Goal: Task Accomplishment & Management: Use online tool/utility

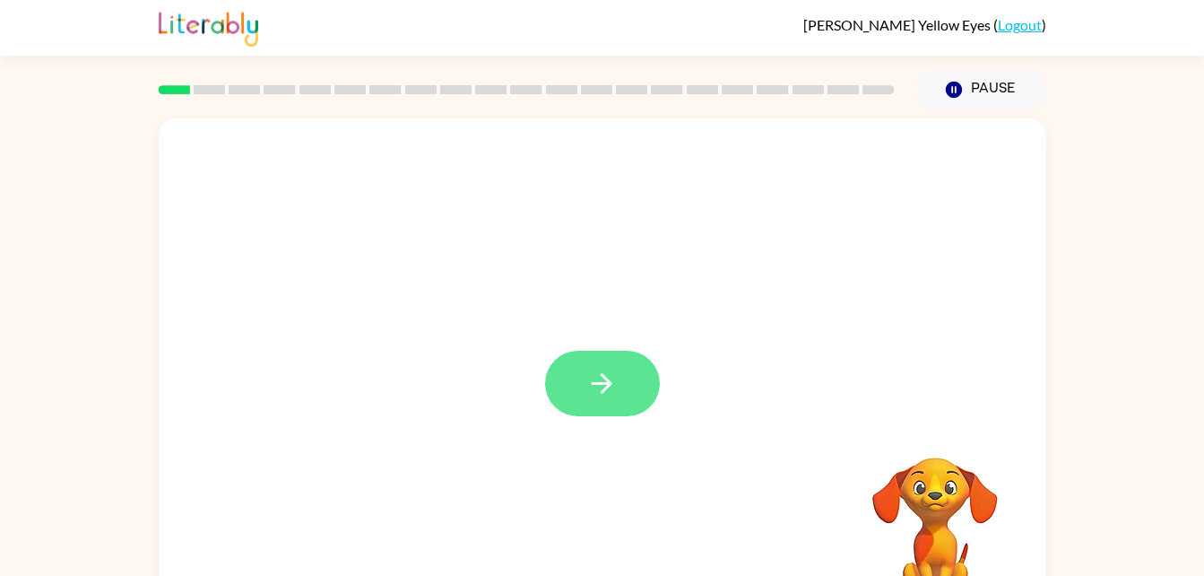
drag, startPoint x: 595, startPoint y: 374, endPoint x: 586, endPoint y: 373, distance: 9.0
click at [586, 373] on icon "button" at bounding box center [601, 383] width 31 height 31
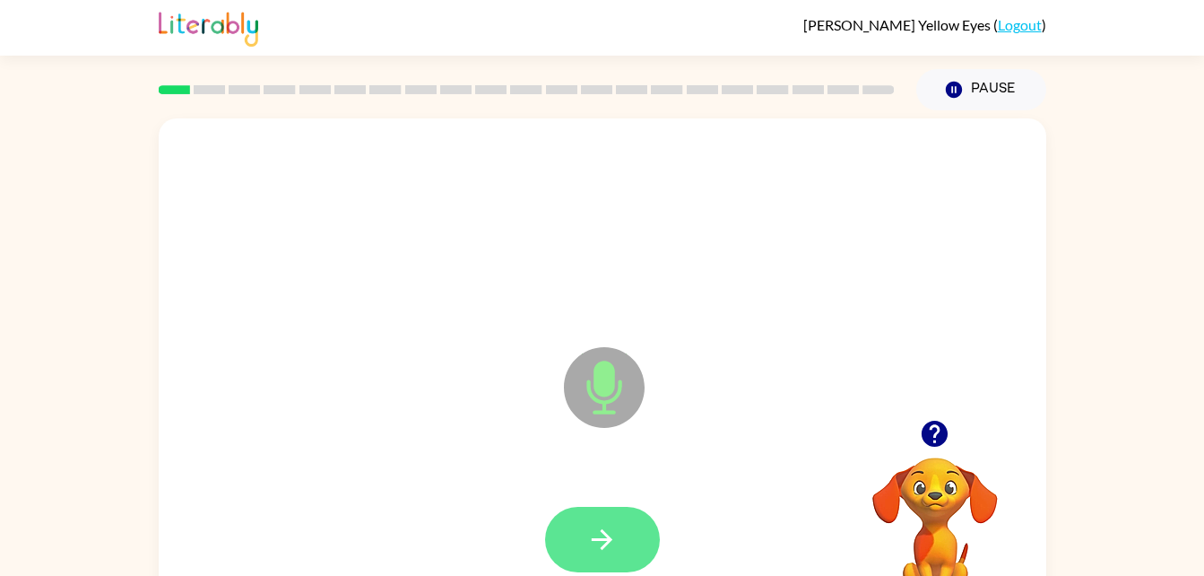
click at [616, 527] on icon "button" at bounding box center [601, 539] width 31 height 31
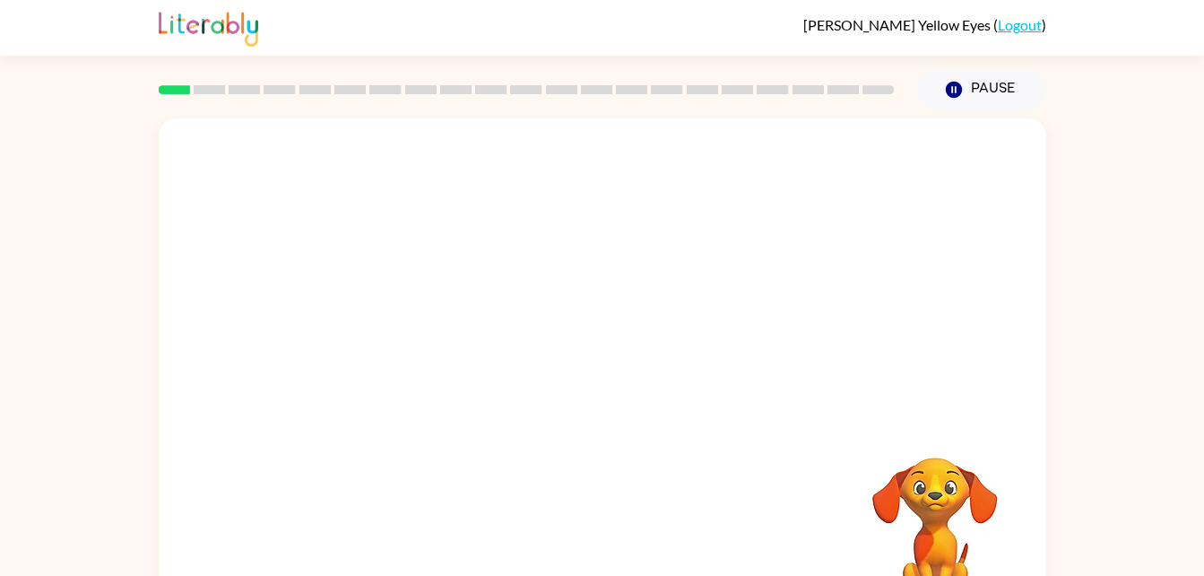
click at [783, 503] on div at bounding box center [603, 539] width 852 height 147
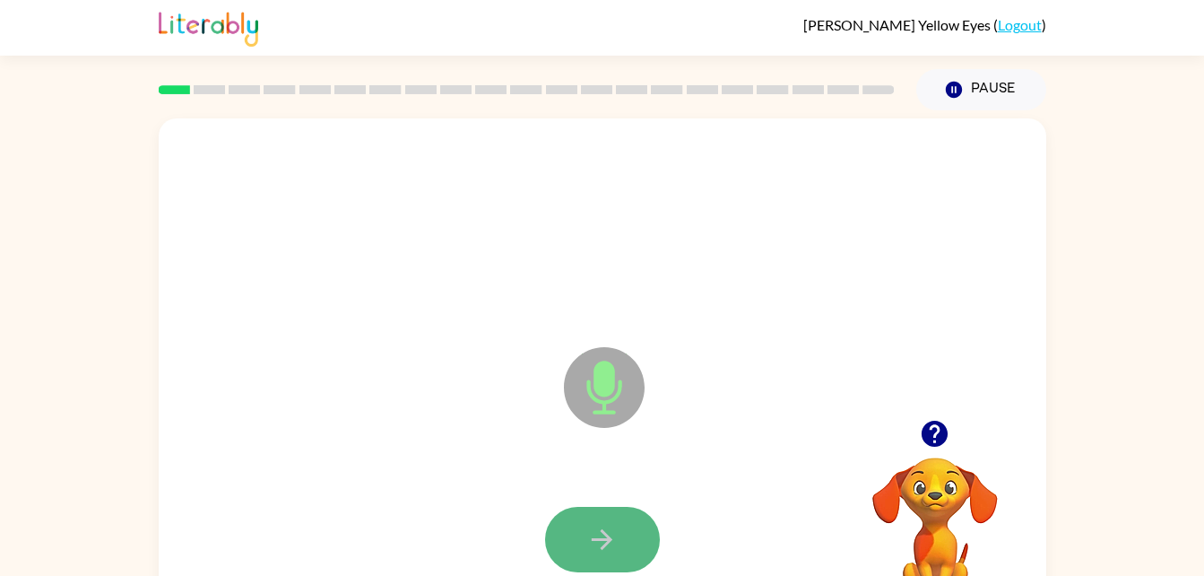
click at [618, 520] on button "button" at bounding box center [602, 539] width 115 height 65
click at [603, 529] on icon "button" at bounding box center [601, 539] width 31 height 31
click at [607, 537] on icon "button" at bounding box center [602, 539] width 21 height 21
click at [578, 542] on button "button" at bounding box center [602, 539] width 115 height 65
drag, startPoint x: 578, startPoint y: 542, endPoint x: 432, endPoint y: 411, distance: 196.8
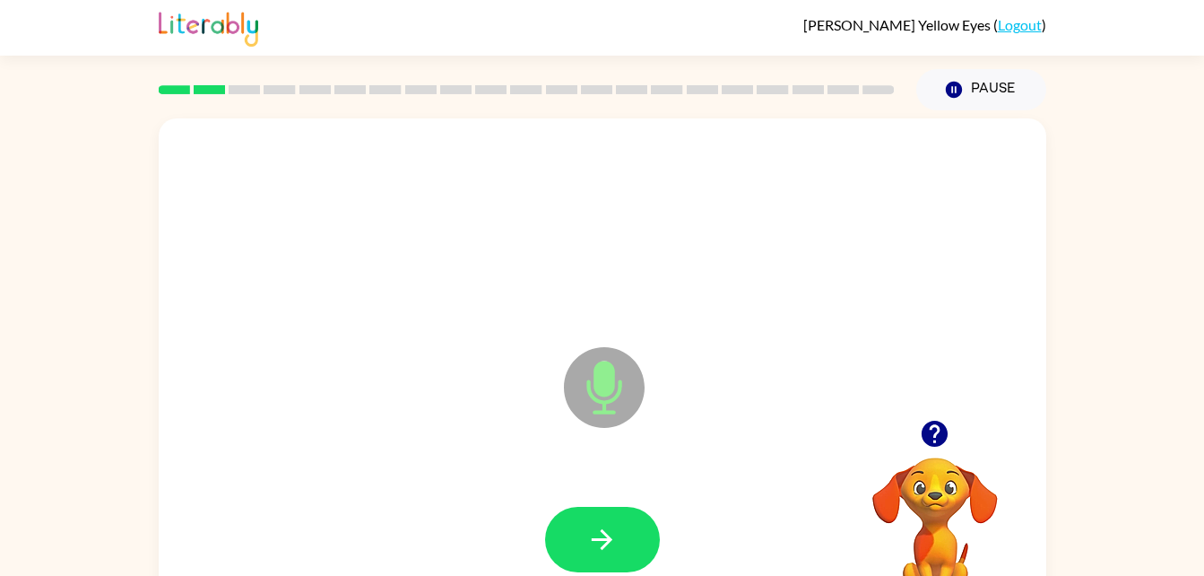
click at [432, 411] on div "Microphone The Microphone is here when it is your turn to talk" at bounding box center [603, 374] width 888 height 512
click at [625, 521] on button "button" at bounding box center [602, 539] width 115 height 65
click at [612, 513] on button "button" at bounding box center [602, 539] width 115 height 65
click at [568, 524] on button "button" at bounding box center [602, 539] width 115 height 65
click at [588, 550] on icon "button" at bounding box center [601, 539] width 31 height 31
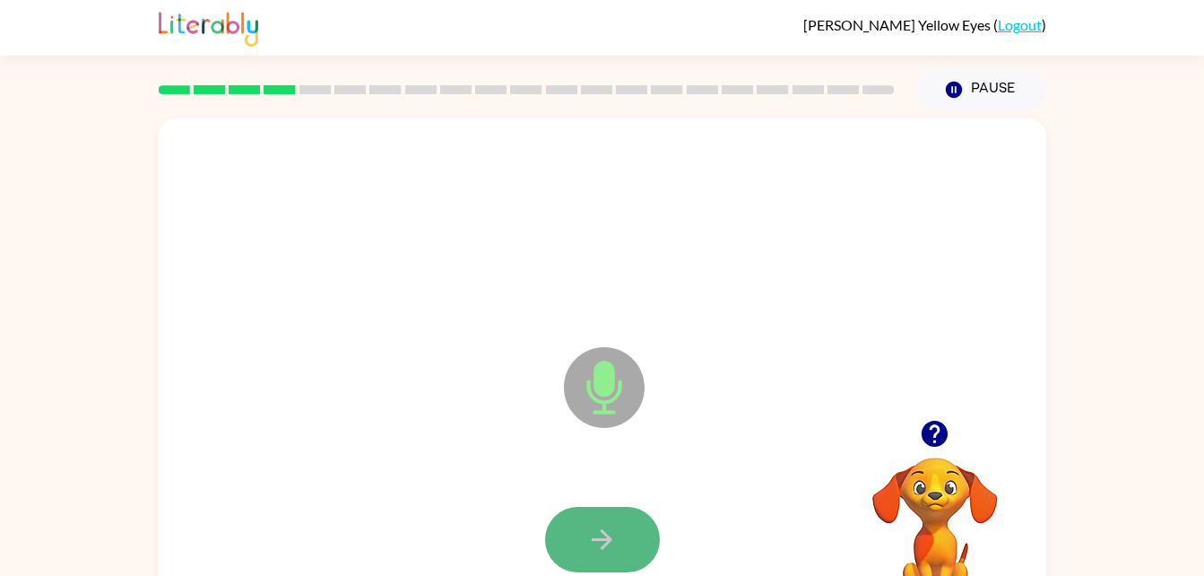
click at [599, 515] on button "button" at bounding box center [602, 539] width 115 height 65
click at [609, 525] on icon "button" at bounding box center [601, 539] width 31 height 31
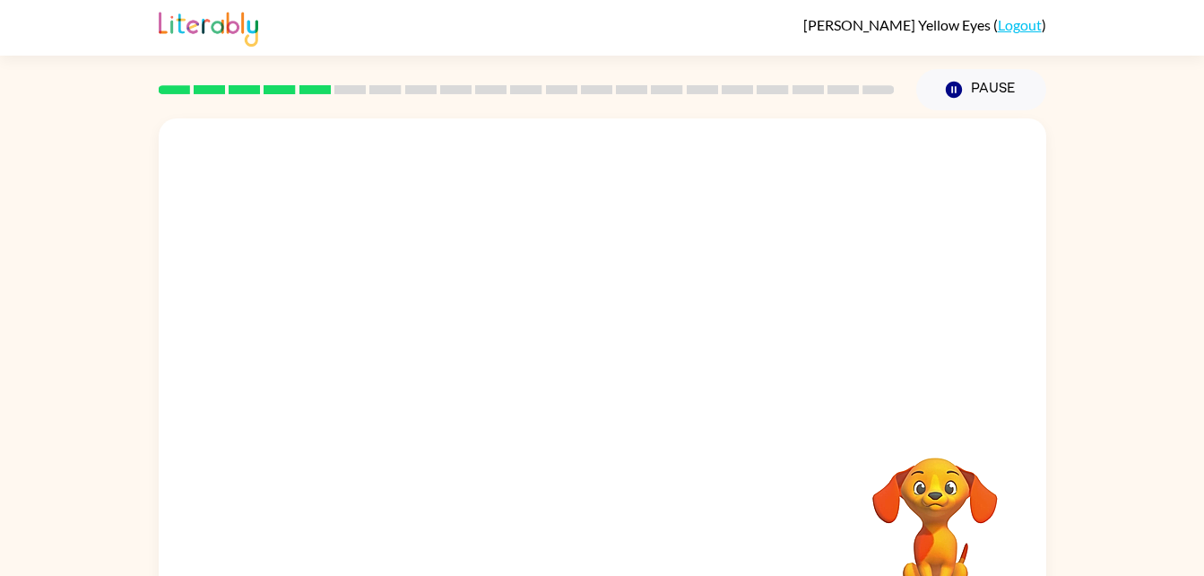
scroll to position [55, 0]
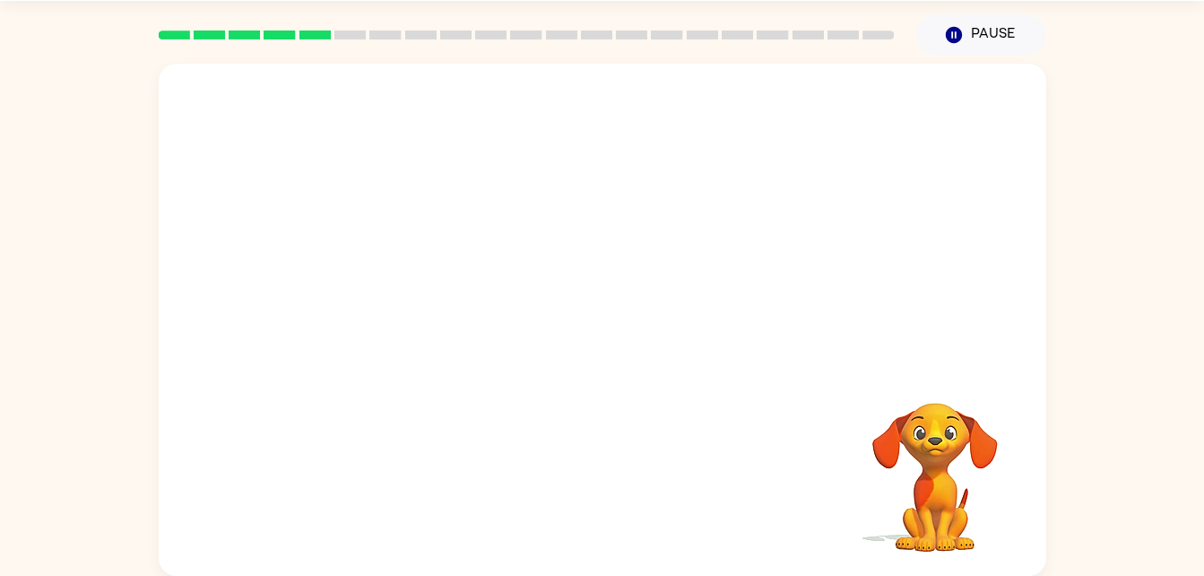
drag, startPoint x: 609, startPoint y: 525, endPoint x: 1059, endPoint y: 27, distance: 671.7
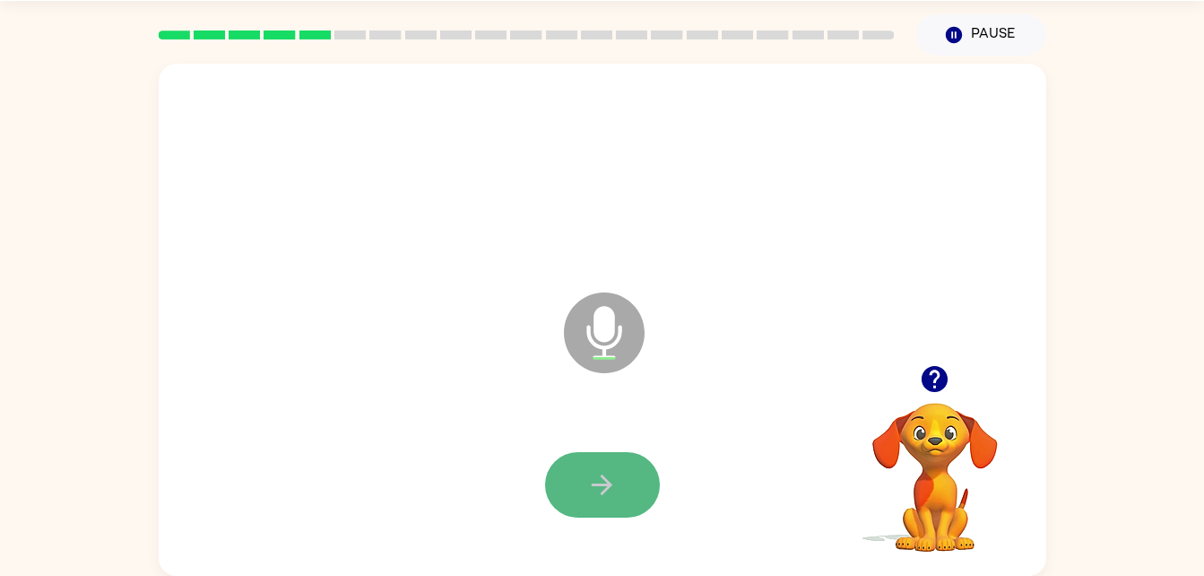
click at [591, 498] on icon "button" at bounding box center [601, 484] width 31 height 31
click at [620, 455] on button "button" at bounding box center [602, 484] width 115 height 65
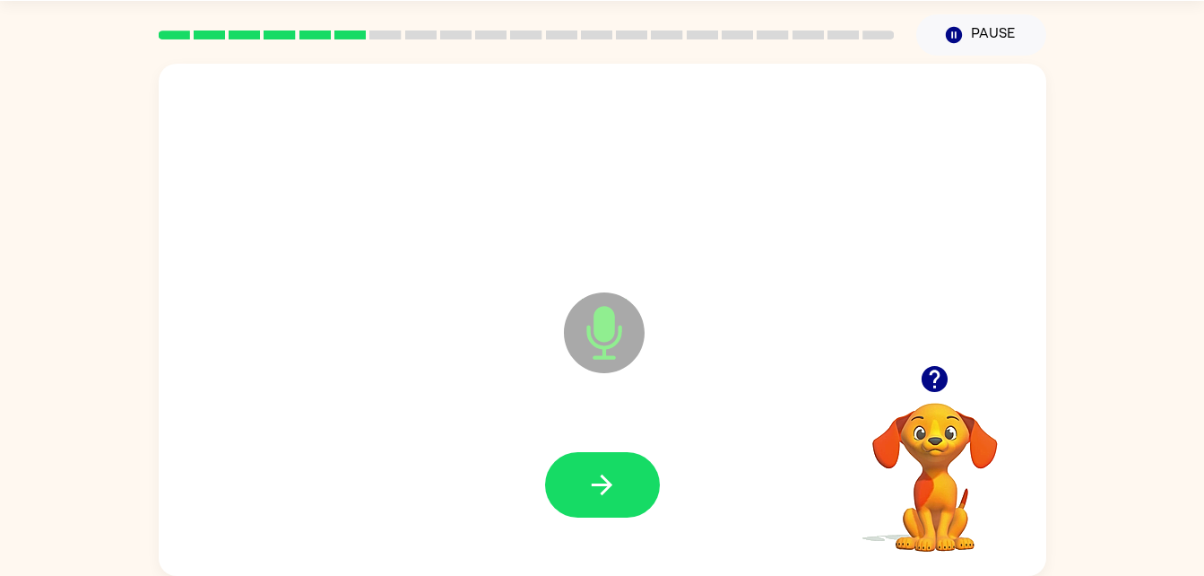
click at [546, 523] on div at bounding box center [603, 485] width 852 height 147
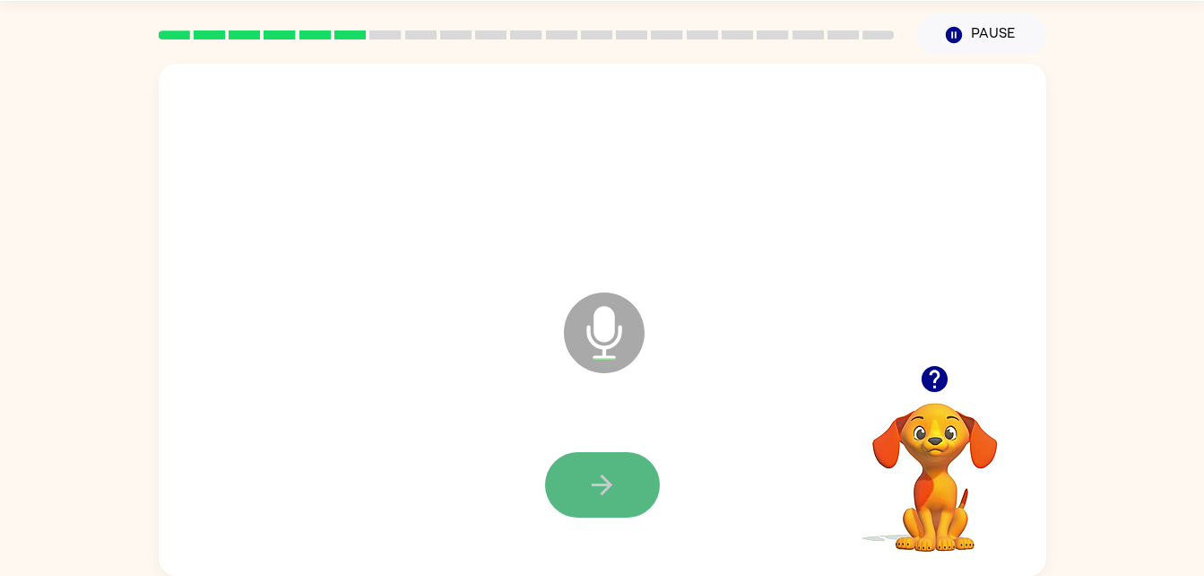
click at [585, 481] on button "button" at bounding box center [602, 484] width 115 height 65
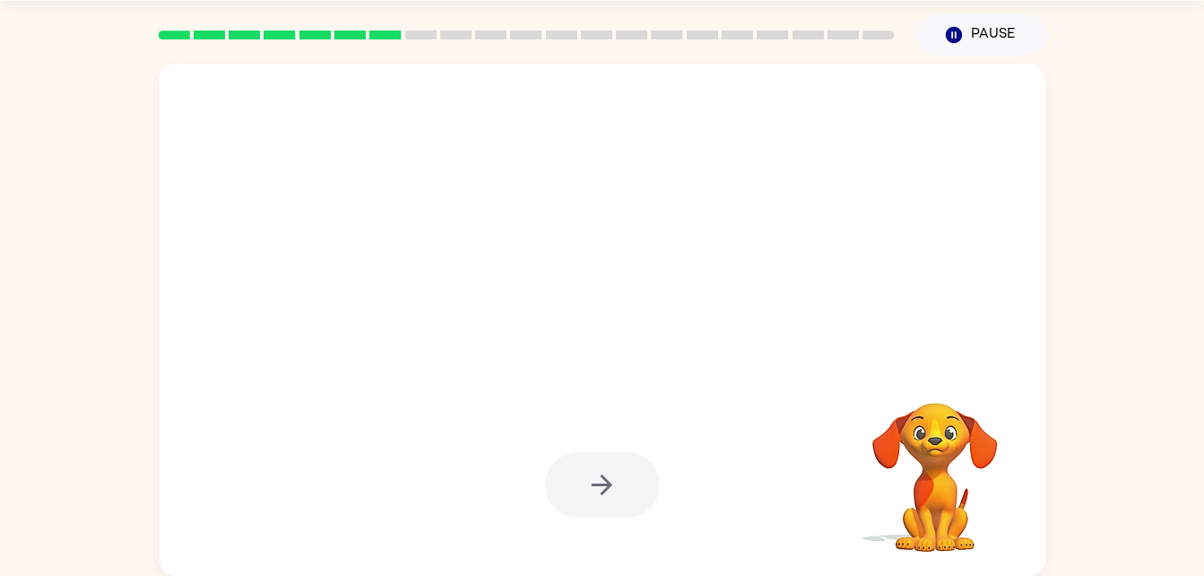
click at [585, 481] on div at bounding box center [602, 484] width 115 height 65
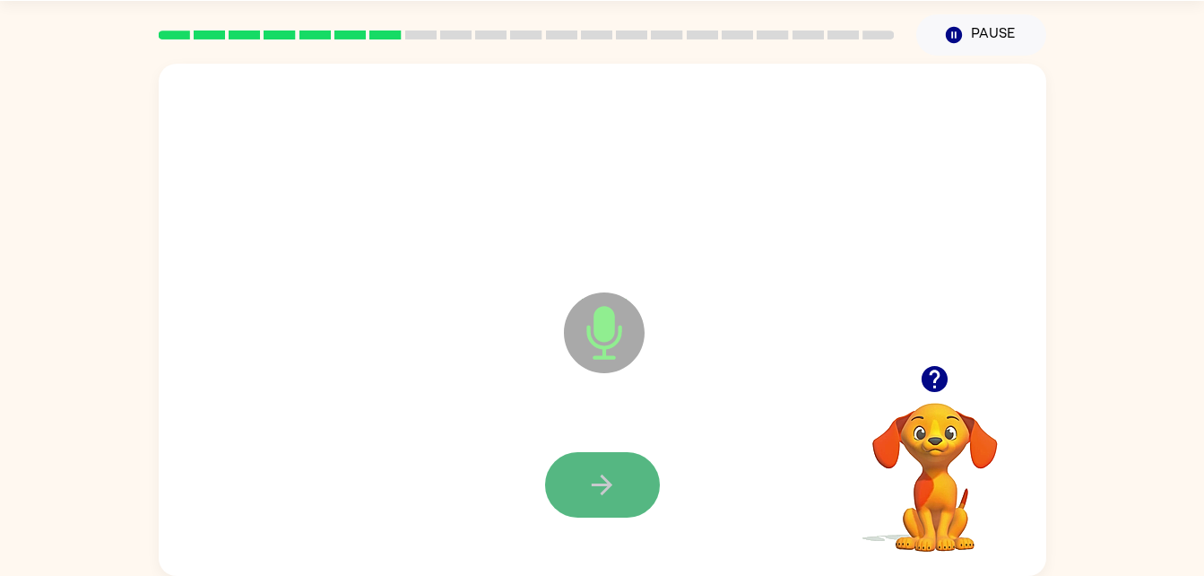
click at [600, 489] on icon "button" at bounding box center [601, 484] width 31 height 31
drag, startPoint x: 600, startPoint y: 489, endPoint x: 501, endPoint y: 438, distance: 110.7
click at [501, 438] on div at bounding box center [603, 485] width 852 height 147
click at [605, 491] on icon "button" at bounding box center [602, 484] width 21 height 21
click at [572, 491] on button "button" at bounding box center [602, 484] width 115 height 65
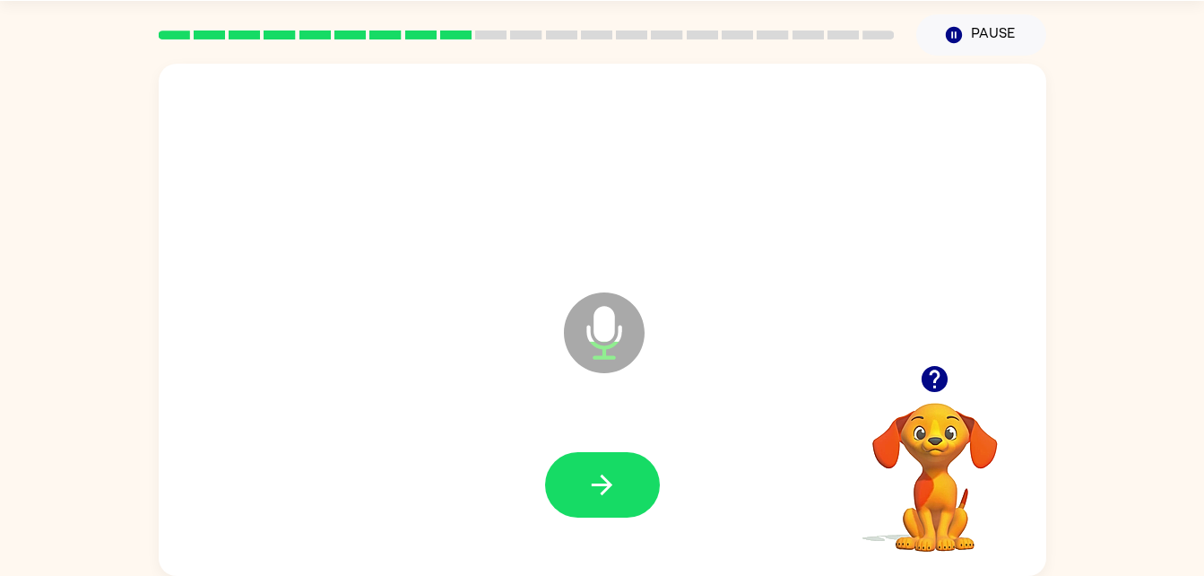
click at [572, 491] on button "button" at bounding box center [602, 484] width 115 height 65
drag, startPoint x: 513, startPoint y: 343, endPoint x: 513, endPoint y: 286, distance: 57.4
click at [513, 286] on div "Microphone The Microphone is here when it is your turn to talk" at bounding box center [603, 320] width 888 height 512
click at [613, 409] on icon "Microphone The Microphone is here when it is your turn to talk" at bounding box center [693, 355] width 269 height 134
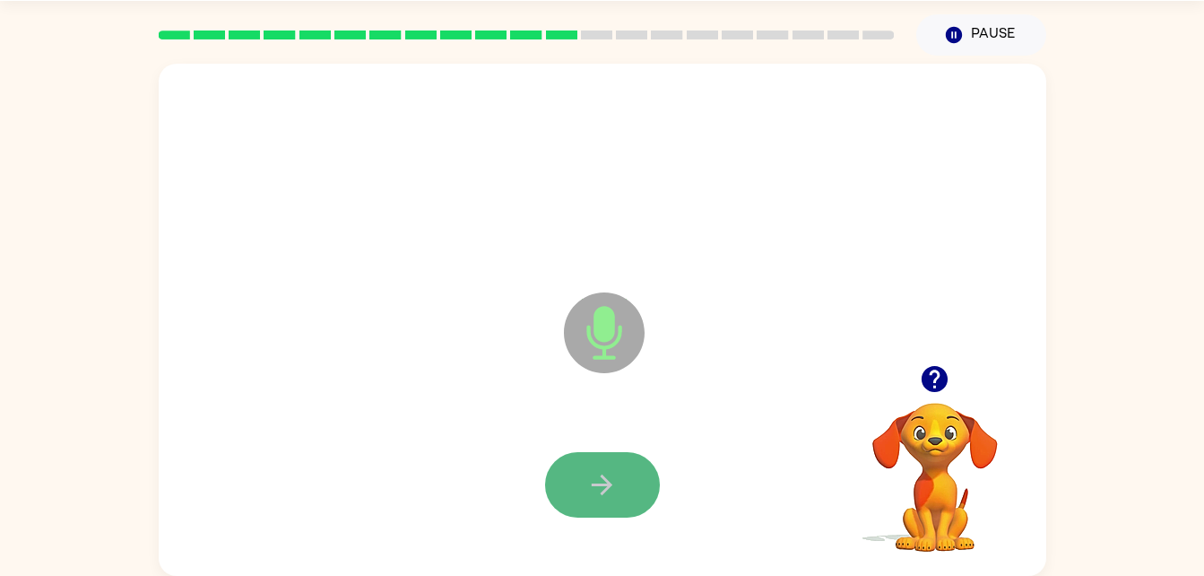
click at [574, 506] on button "button" at bounding box center [602, 484] width 115 height 65
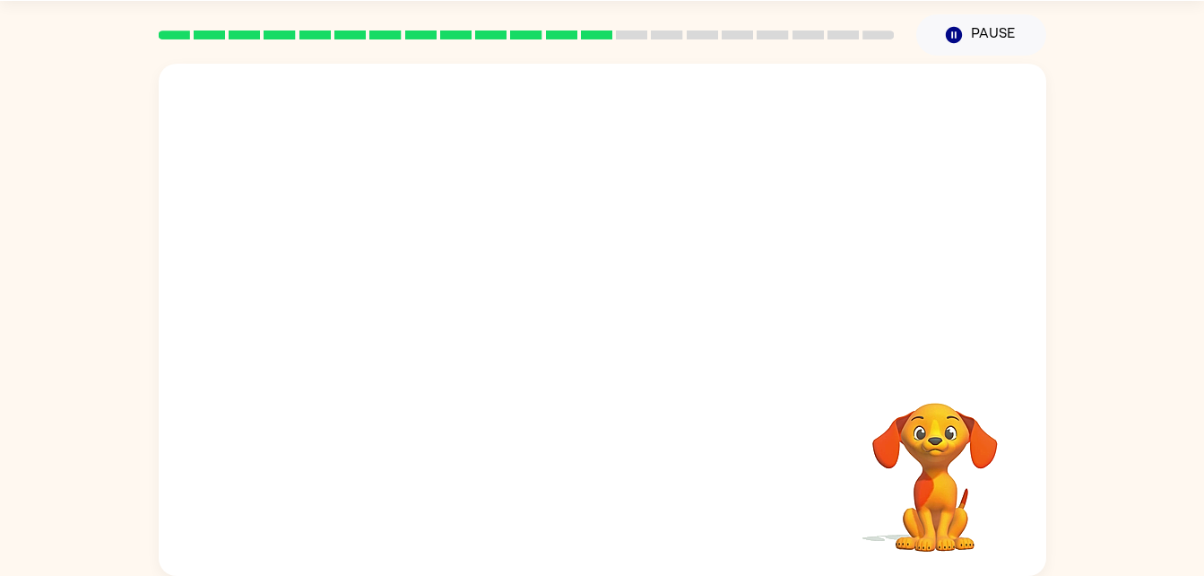
click at [859, 404] on video "Your browser must support playing .mp4 files to use Literably. Please try using…" at bounding box center [935, 464] width 179 height 179
click at [776, 373] on div at bounding box center [603, 320] width 888 height 512
click at [904, 460] on video "Your browser must support playing .mp4 files to use Literably. Please try using…" at bounding box center [935, 464] width 179 height 179
click at [946, 438] on video "Your browser must support playing .mp4 files to use Literably. Please try using…" at bounding box center [935, 464] width 179 height 179
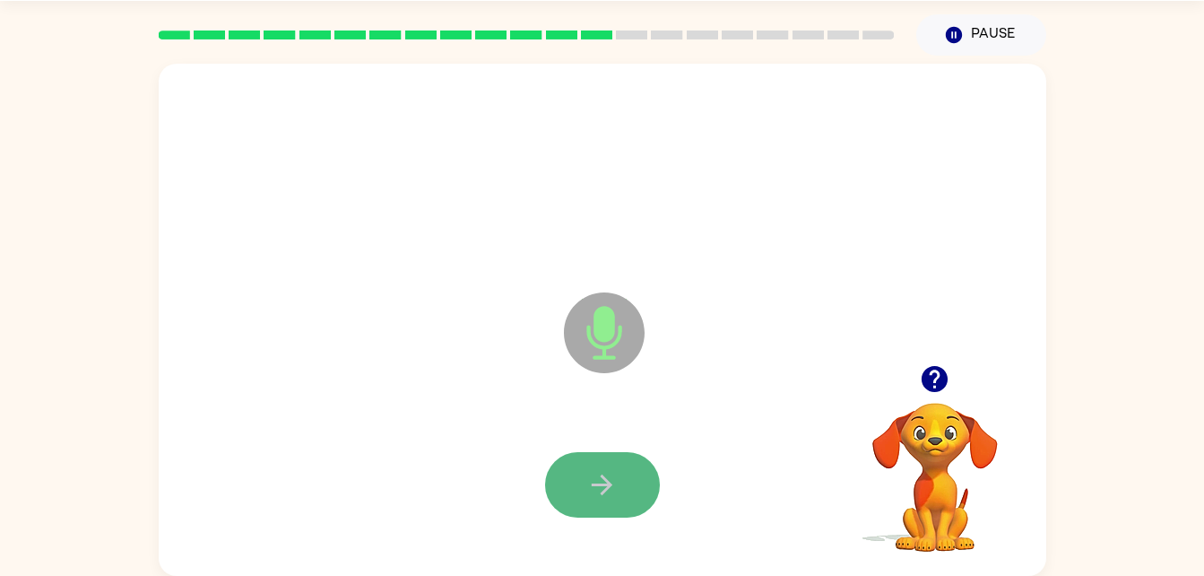
click at [601, 494] on icon "button" at bounding box center [601, 484] width 31 height 31
click at [601, 491] on icon "button" at bounding box center [601, 484] width 31 height 31
click at [596, 497] on icon "button" at bounding box center [601, 484] width 31 height 31
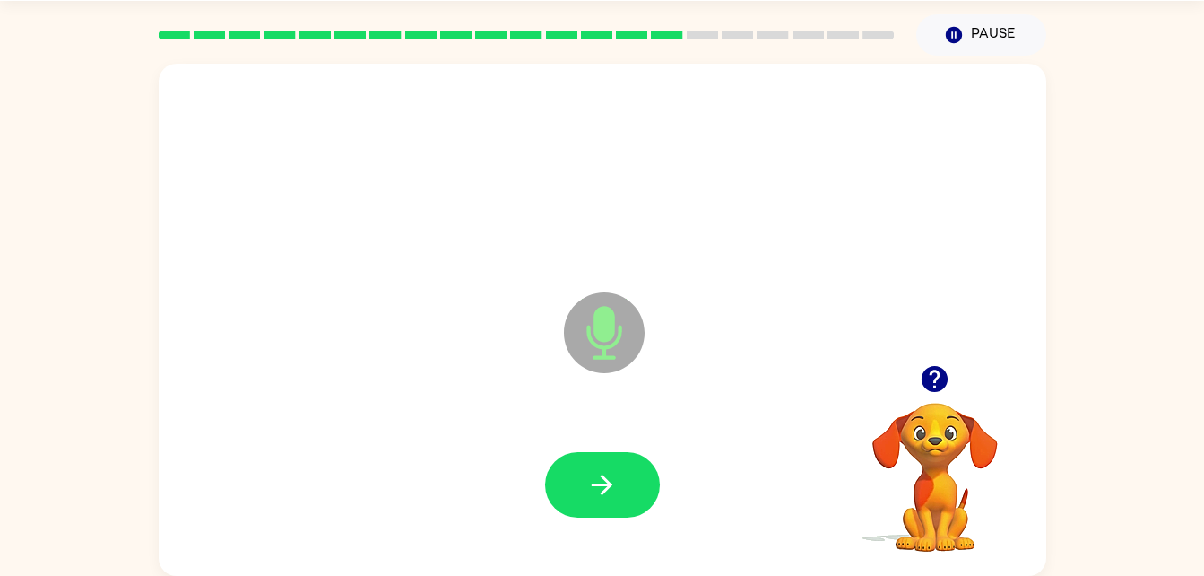
click at [596, 497] on icon "button" at bounding box center [601, 484] width 31 height 31
click at [586, 501] on button "button" at bounding box center [602, 484] width 115 height 65
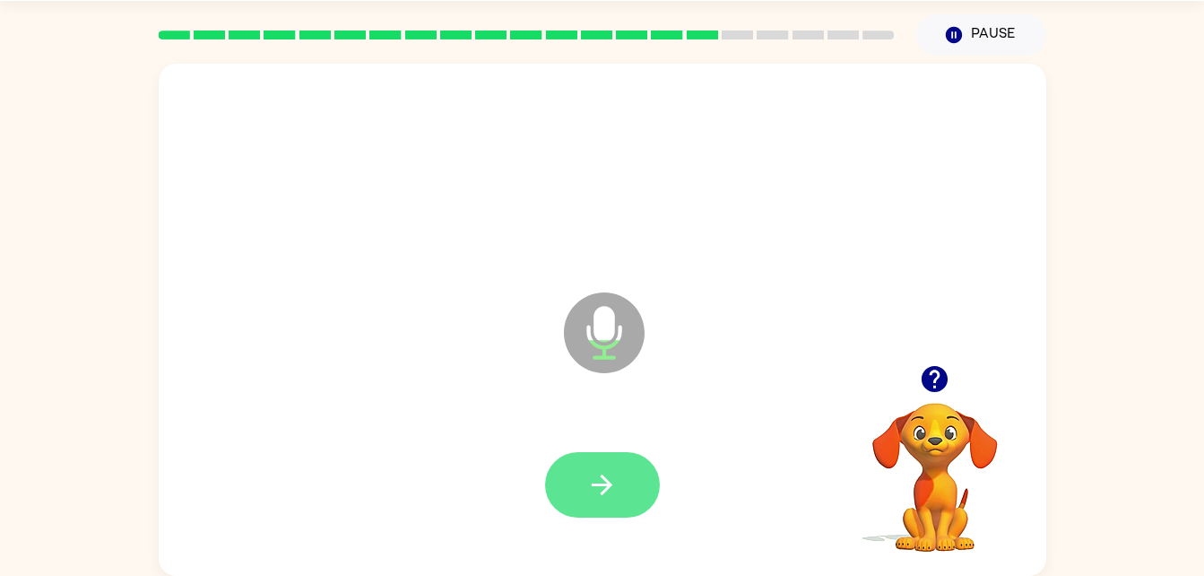
click at [585, 507] on button "button" at bounding box center [602, 484] width 115 height 65
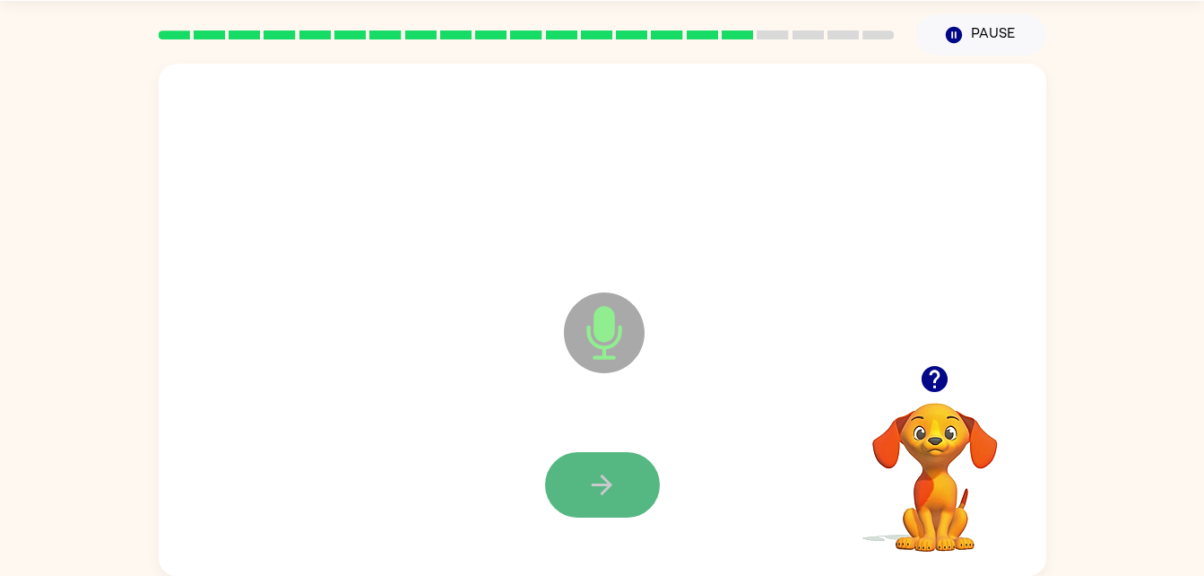
click at [603, 483] on icon "button" at bounding box center [602, 484] width 21 height 21
click at [607, 476] on icon "button" at bounding box center [601, 484] width 31 height 31
click at [659, 475] on div at bounding box center [602, 484] width 115 height 65
click at [583, 471] on button "button" at bounding box center [602, 484] width 115 height 65
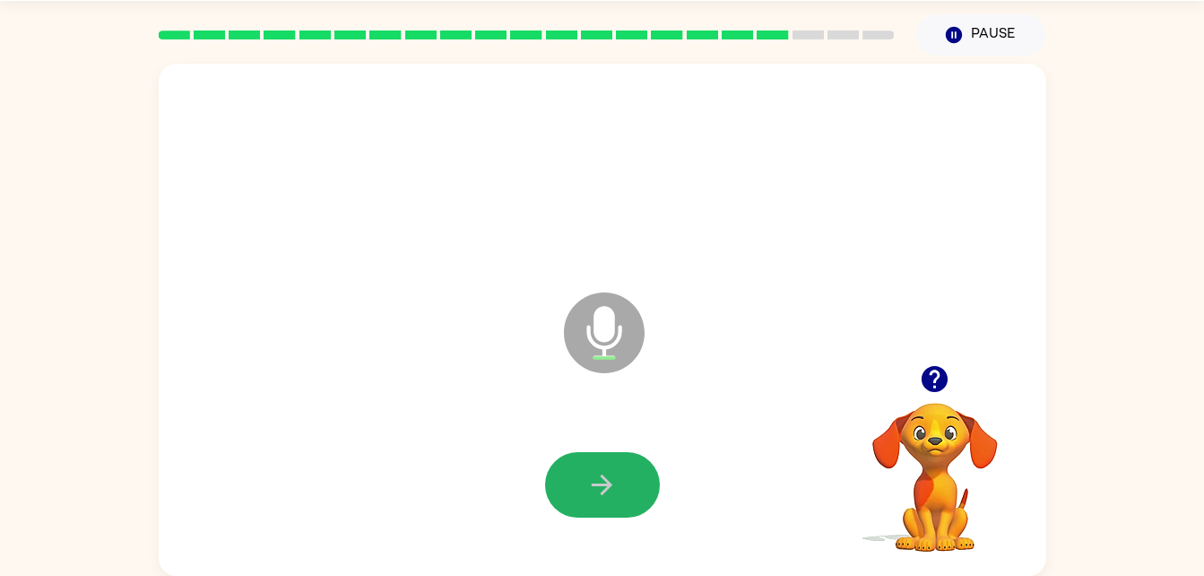
drag, startPoint x: 583, startPoint y: 471, endPoint x: 600, endPoint y: 470, distance: 17.1
click at [600, 470] on icon "button" at bounding box center [601, 484] width 31 height 31
click at [603, 479] on icon "button" at bounding box center [602, 484] width 21 height 21
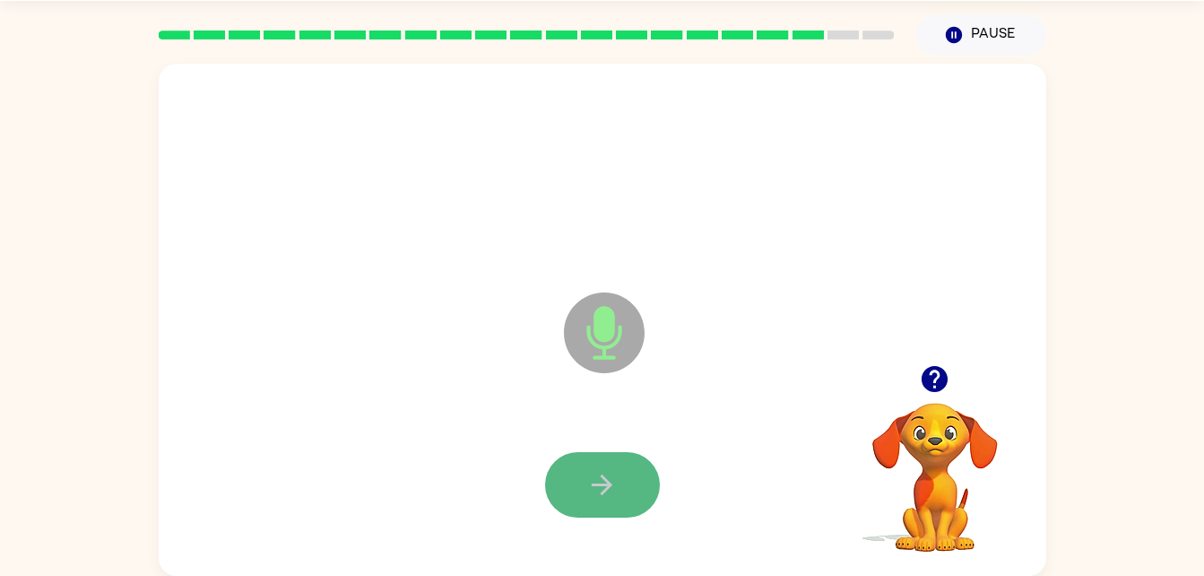
click at [595, 478] on icon "button" at bounding box center [601, 484] width 31 height 31
drag, startPoint x: 599, startPoint y: 465, endPoint x: 574, endPoint y: 491, distance: 36.1
click at [574, 491] on button "button" at bounding box center [602, 484] width 115 height 65
click at [567, 516] on div at bounding box center [602, 484] width 115 height 65
click at [599, 475] on icon "button" at bounding box center [601, 484] width 31 height 31
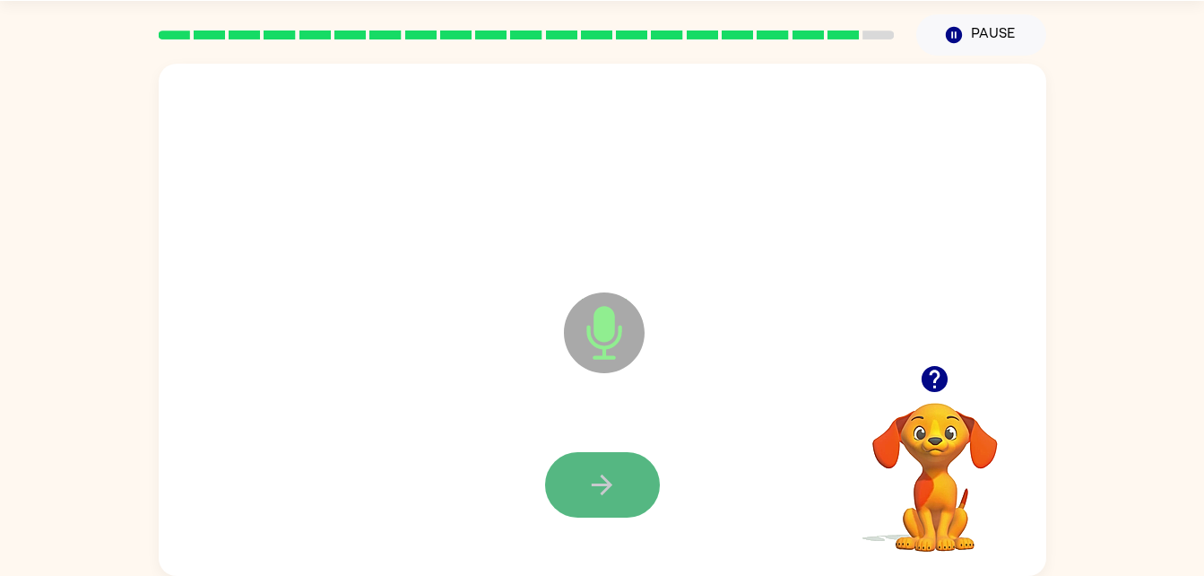
click at [604, 481] on icon "button" at bounding box center [601, 484] width 31 height 31
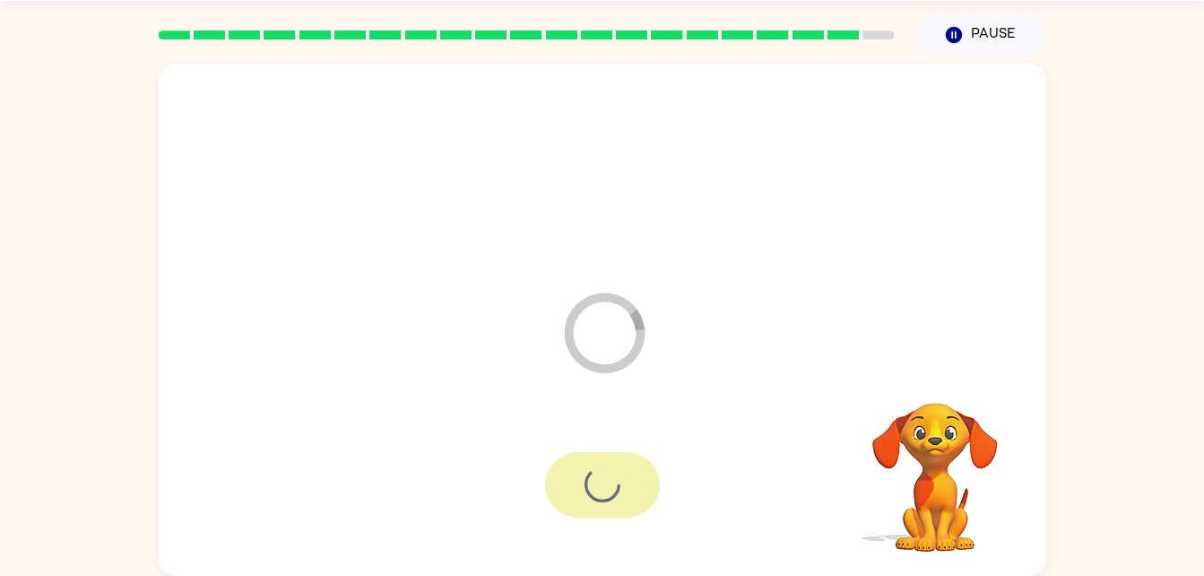
scroll to position [22, 0]
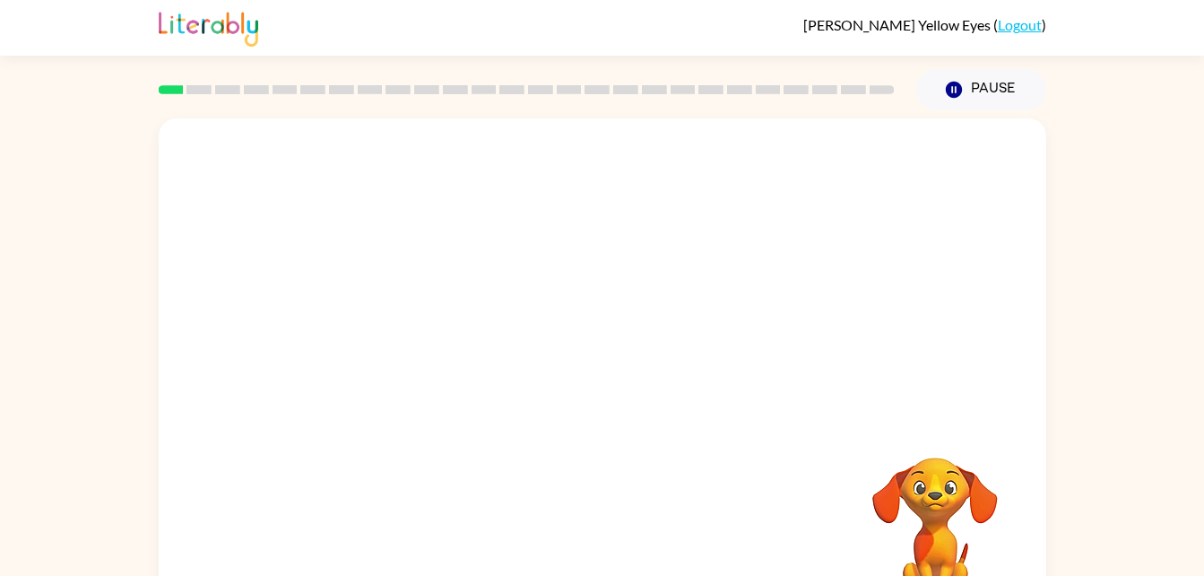
click at [1129, 306] on div "Your browser must support playing .mp4 files to use Literably. Please try using…" at bounding box center [602, 370] width 1204 height 520
click at [1135, 343] on div "Your browser must support playing .mp4 files to use Literably. Please try using…" at bounding box center [602, 370] width 1204 height 520
click at [596, 418] on div at bounding box center [603, 374] width 888 height 512
click at [588, 391] on icon "button" at bounding box center [601, 383] width 31 height 31
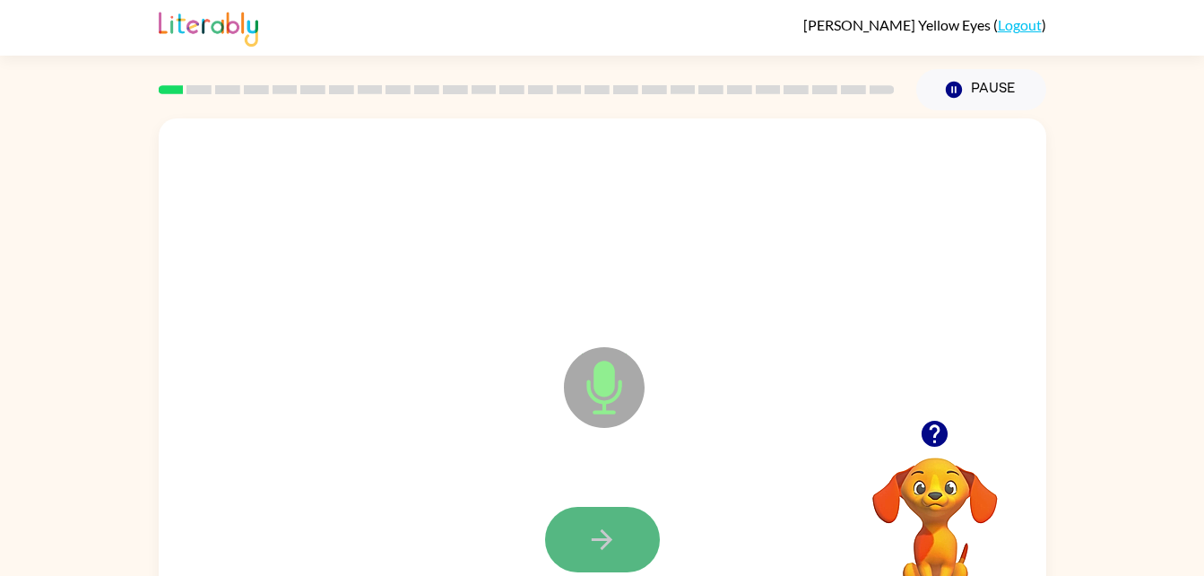
click at [643, 542] on button "button" at bounding box center [602, 539] width 115 height 65
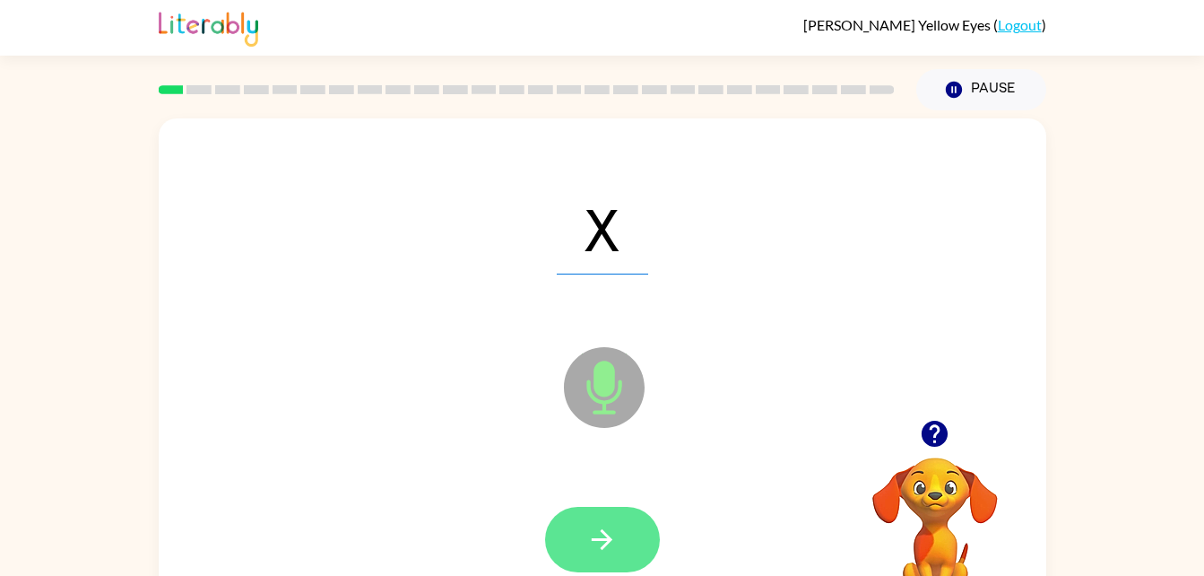
click at [625, 539] on button "button" at bounding box center [602, 539] width 115 height 65
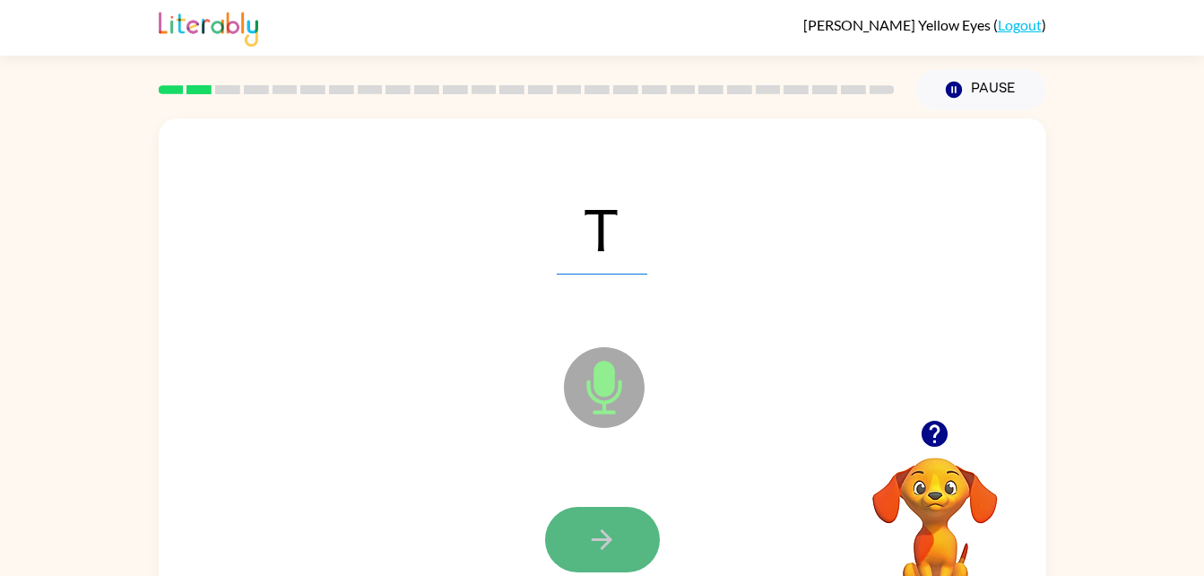
click at [587, 536] on icon "button" at bounding box center [601, 539] width 31 height 31
click at [612, 527] on icon "button" at bounding box center [601, 539] width 31 height 31
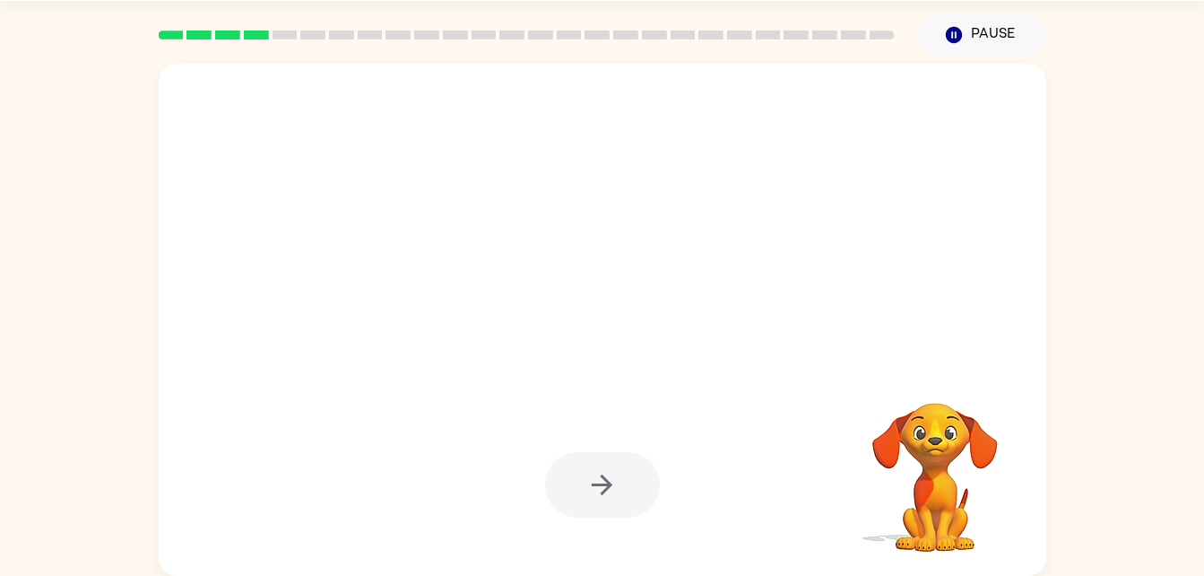
scroll to position [55, 0]
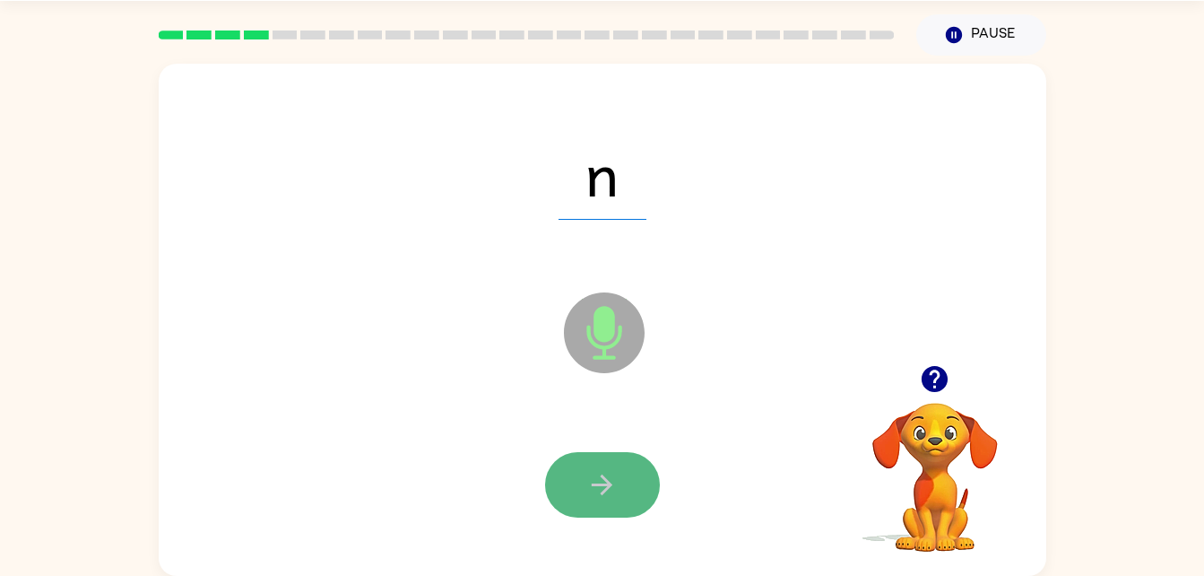
click at [590, 507] on button "button" at bounding box center [602, 484] width 115 height 65
click at [619, 479] on button "button" at bounding box center [602, 484] width 115 height 65
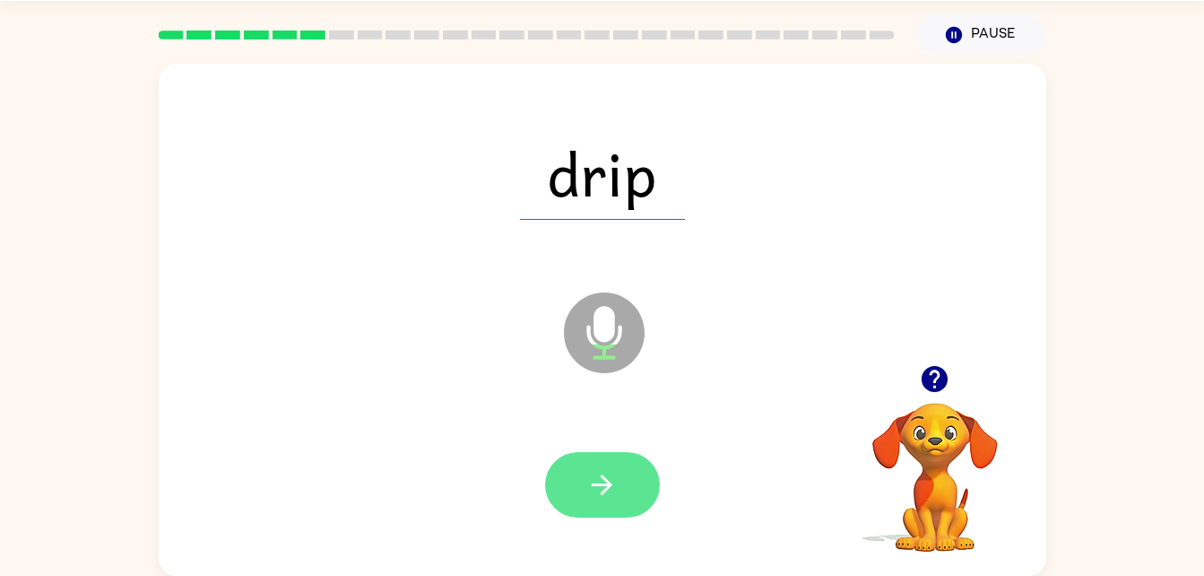
click at [594, 500] on button "button" at bounding box center [602, 484] width 115 height 65
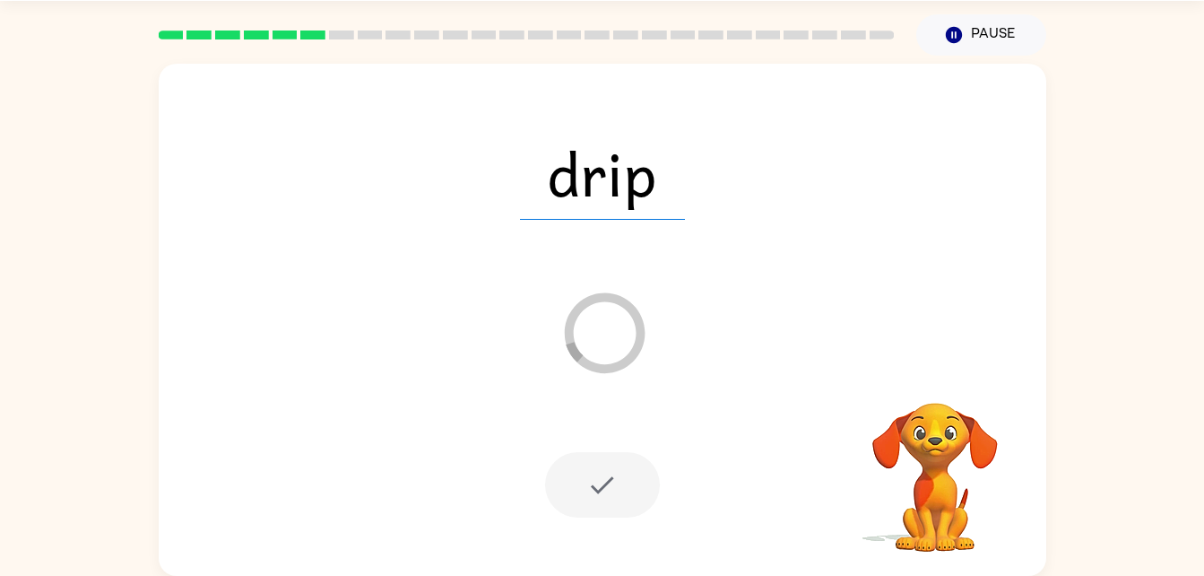
click at [913, 514] on video "Your browser must support playing .mp4 files to use Literably. Please try using…" at bounding box center [935, 464] width 179 height 179
click at [827, 352] on div "drip Loader Your response is being sent to our graders" at bounding box center [603, 320] width 888 height 512
click at [890, 294] on div "Loader Your response is being sent to our graders" at bounding box center [560, 288] width 766 height 65
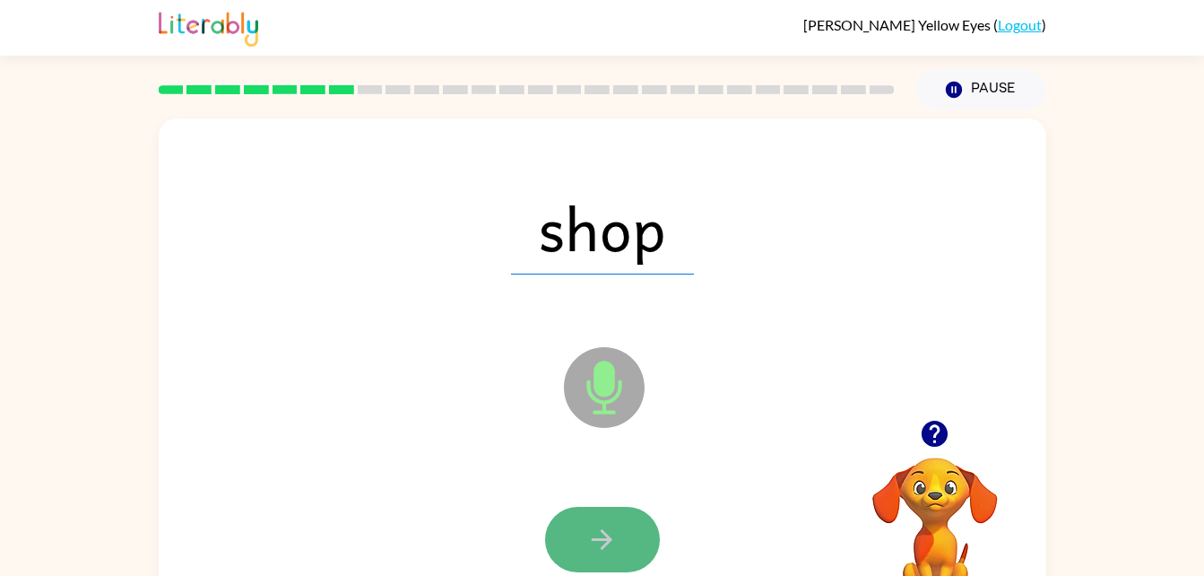
click at [627, 522] on button "button" at bounding box center [602, 539] width 115 height 65
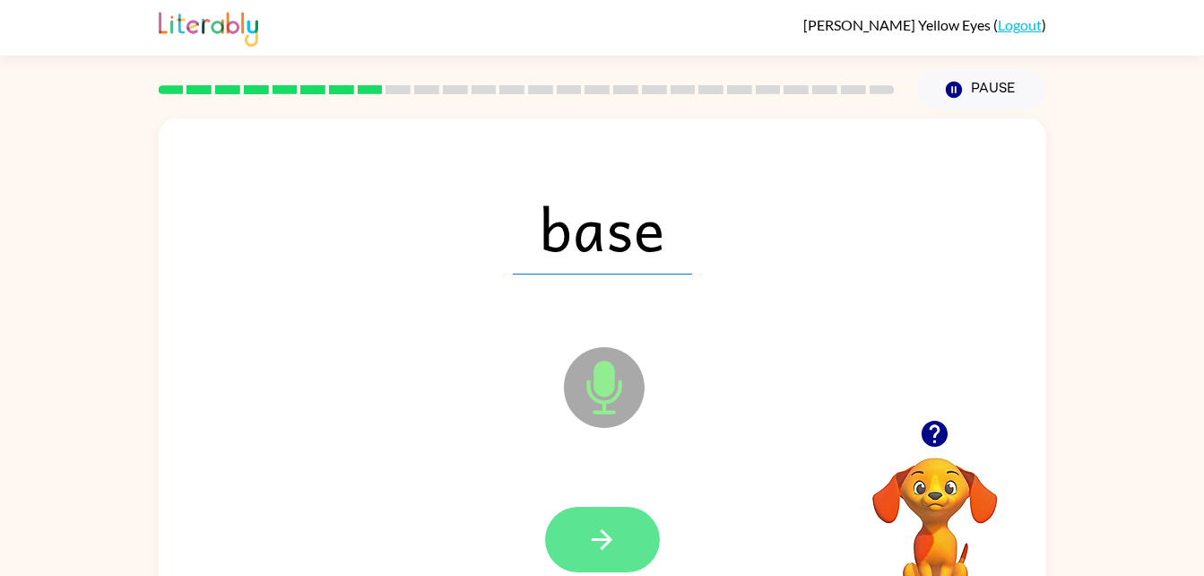
click at [605, 529] on icon "button" at bounding box center [601, 539] width 31 height 31
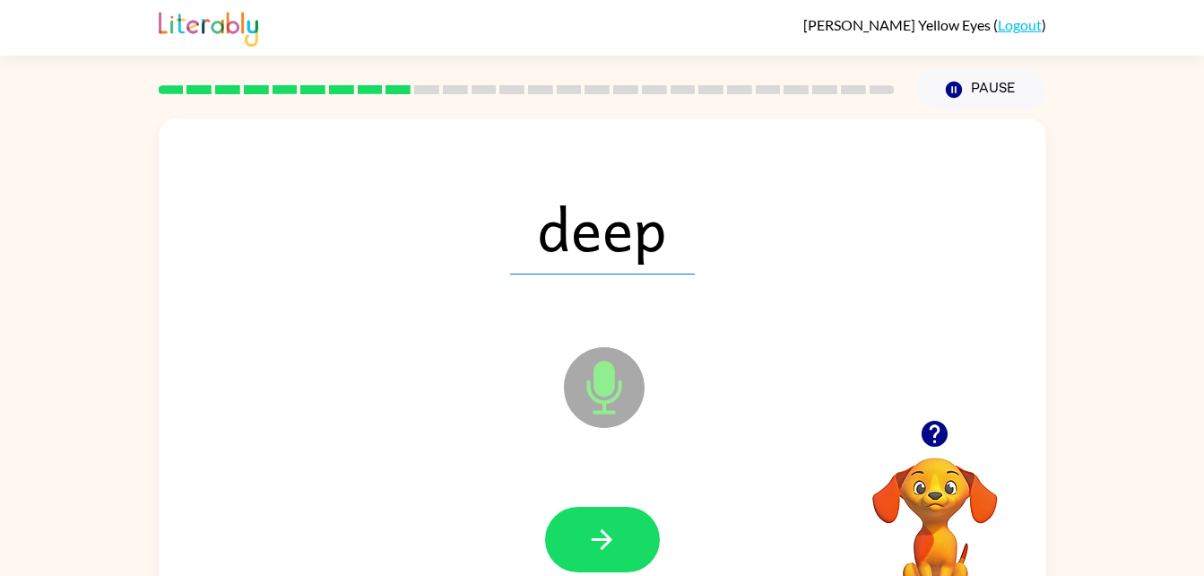
click at [605, 529] on icon "button" at bounding box center [601, 539] width 31 height 31
click at [1167, 199] on div "paid Microphone The Microphone is here when it is your turn to talk Your browse…" at bounding box center [602, 370] width 1204 height 520
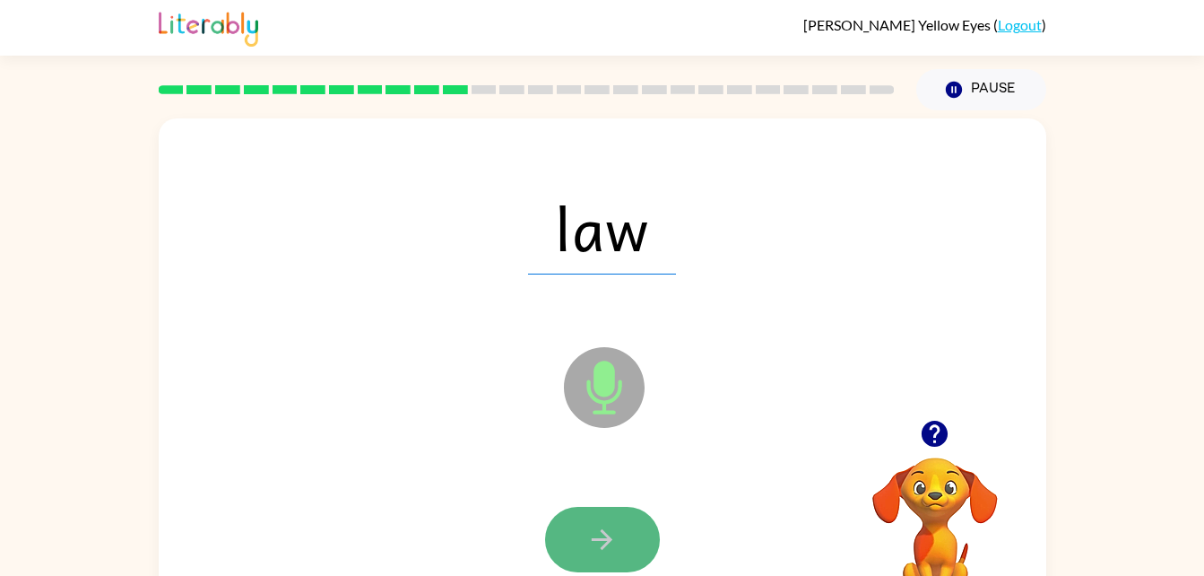
click at [582, 553] on button "button" at bounding box center [602, 539] width 115 height 65
click at [619, 509] on button "button" at bounding box center [602, 539] width 115 height 65
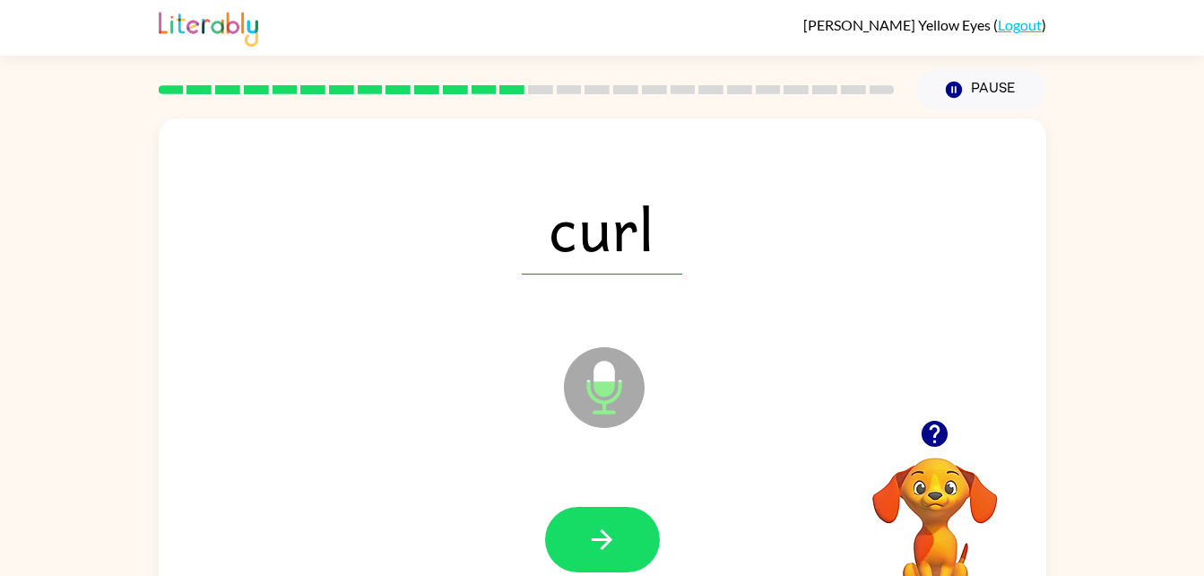
click at [619, 509] on button "button" at bounding box center [602, 539] width 115 height 65
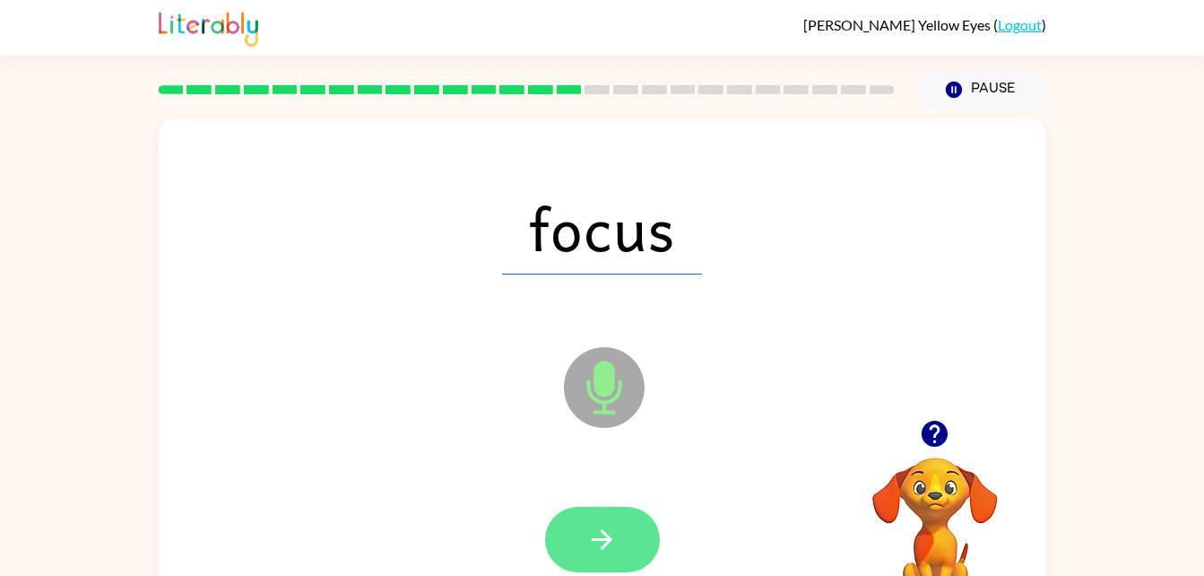
click at [611, 543] on icon "button" at bounding box center [601, 539] width 31 height 31
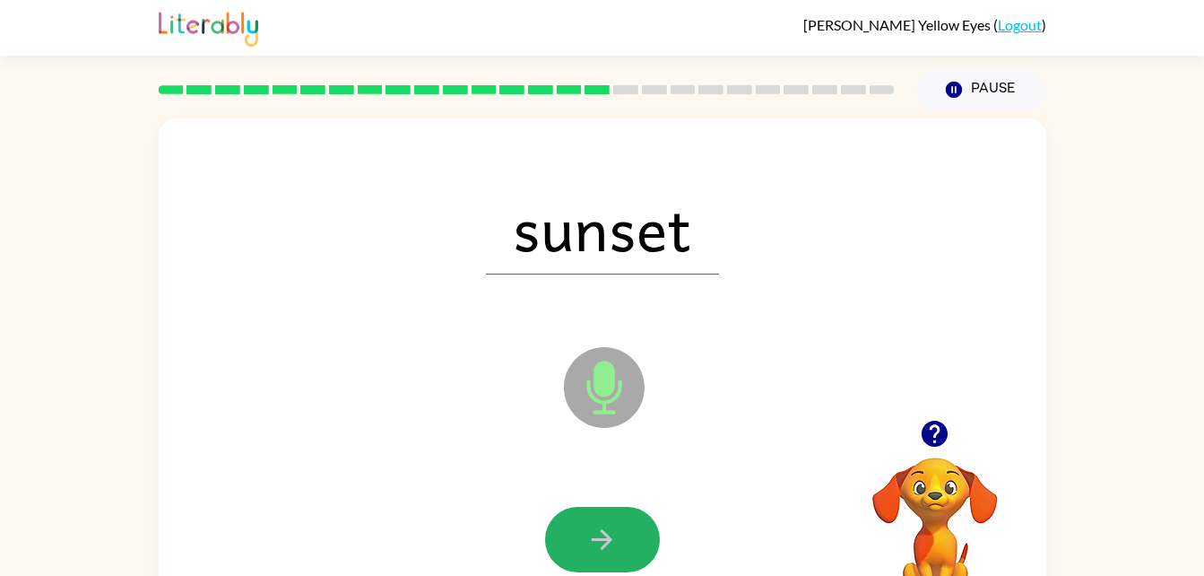
click at [611, 543] on icon "button" at bounding box center [601, 539] width 31 height 31
drag, startPoint x: 573, startPoint y: 546, endPoint x: 462, endPoint y: 595, distance: 121.6
click at [462, 575] on html "Rickell Yellow Eyes ( Logout ) Pause Pause beside Microphone The Microphone is …" at bounding box center [602, 315] width 1204 height 630
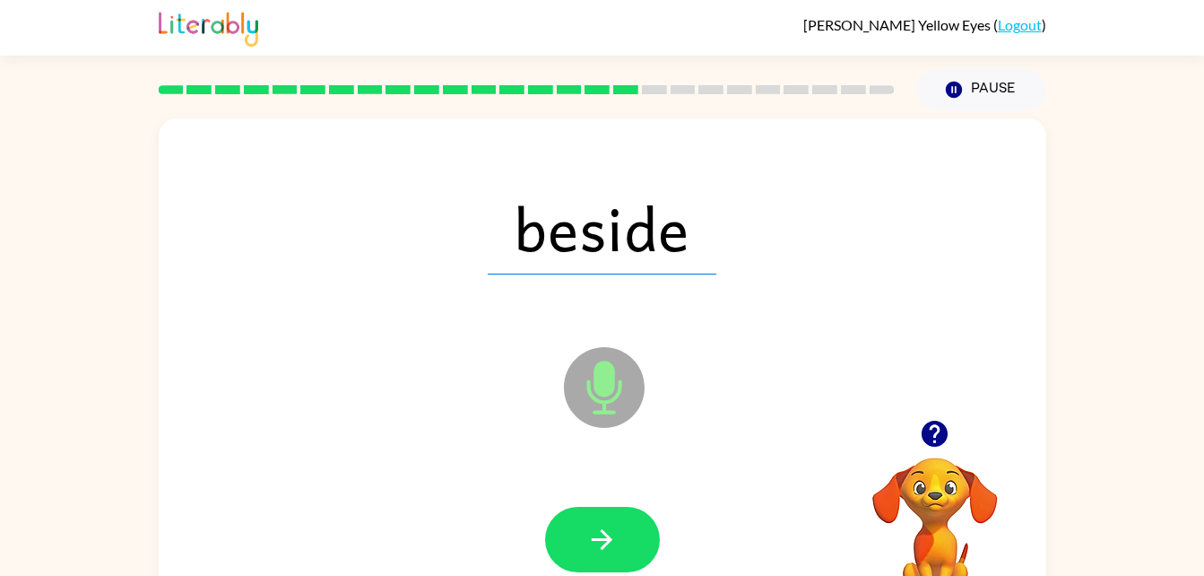
drag, startPoint x: 624, startPoint y: 549, endPoint x: 511, endPoint y: 500, distance: 122.9
click at [568, 499] on div at bounding box center [603, 539] width 852 height 147
click at [1187, 89] on div "Rickell Yellow Eyes ( Logout ) Pause Pause beside Microphone The Microphone is …" at bounding box center [602, 315] width 1204 height 630
click at [621, 519] on button "button" at bounding box center [602, 539] width 115 height 65
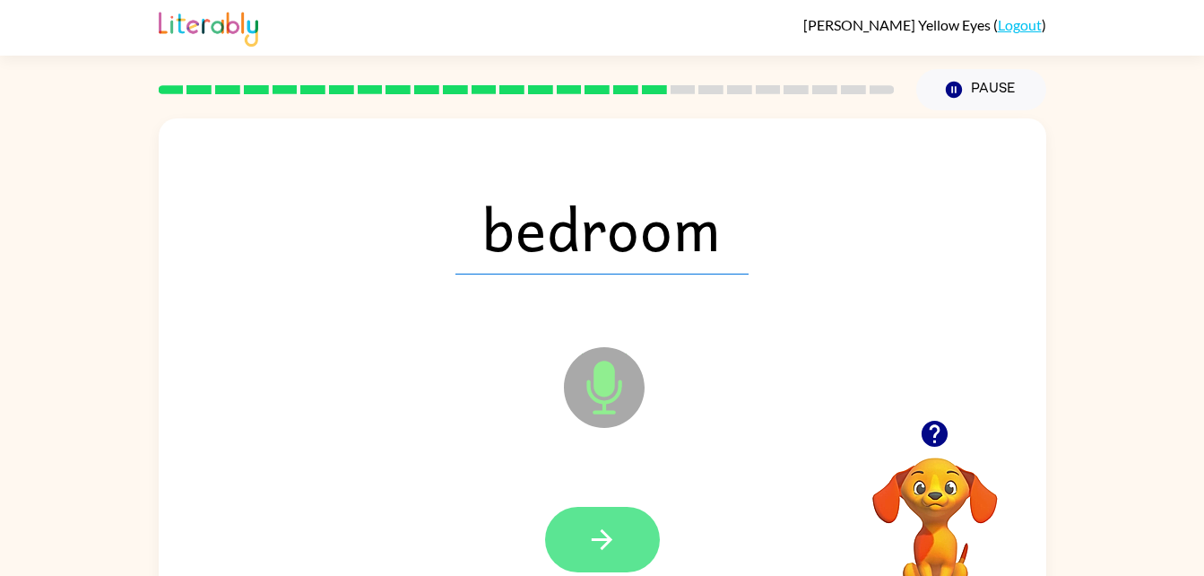
click at [588, 535] on icon "button" at bounding box center [601, 539] width 31 height 31
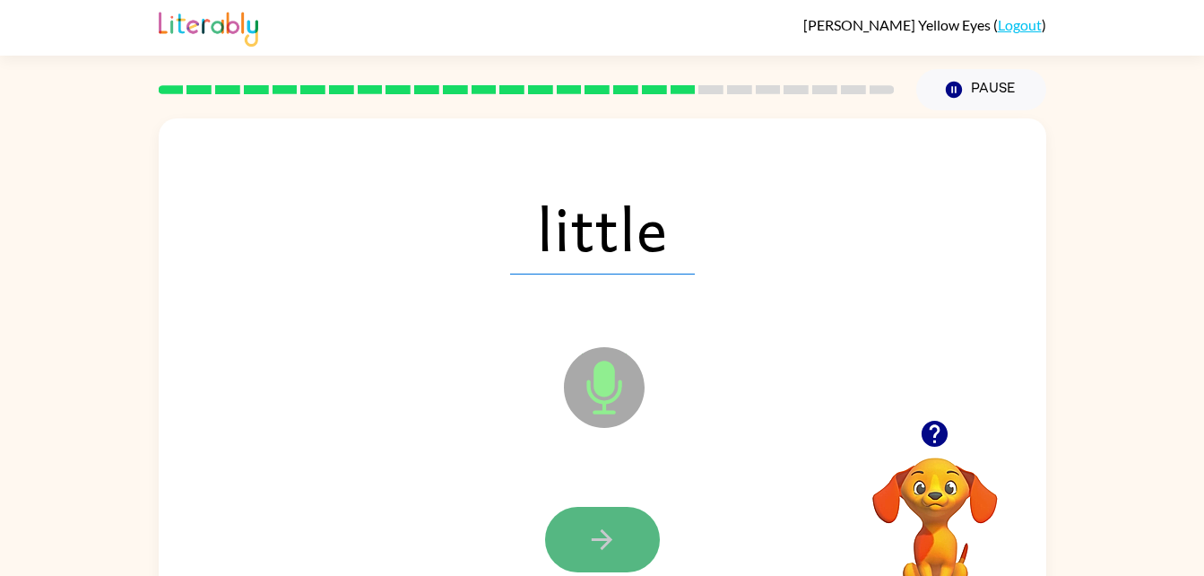
click at [605, 553] on icon "button" at bounding box center [601, 539] width 31 height 31
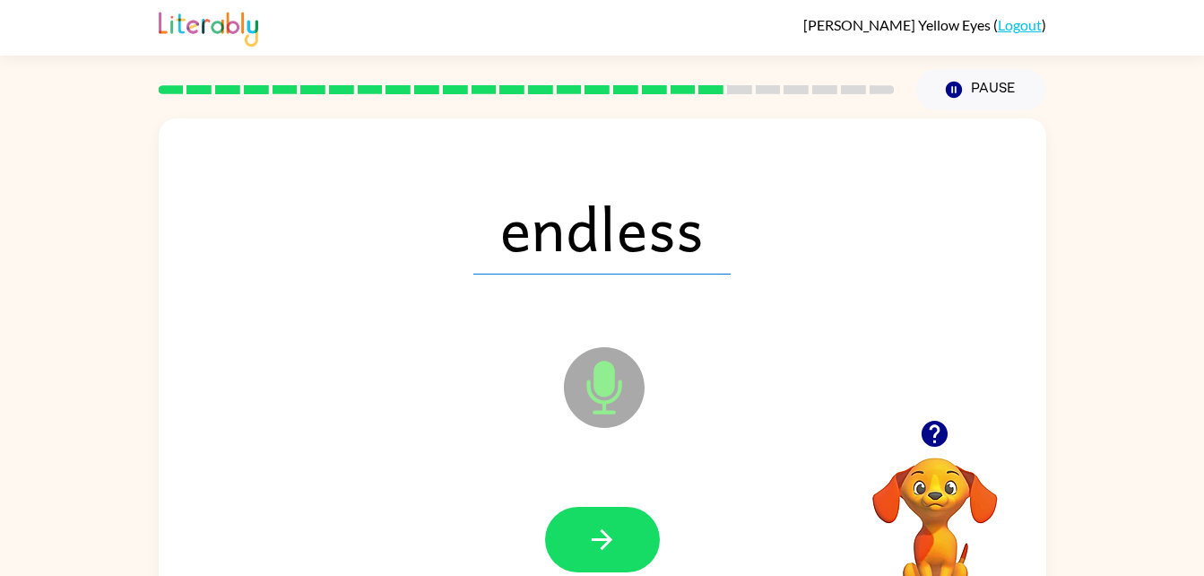
drag, startPoint x: 605, startPoint y: 553, endPoint x: 588, endPoint y: 515, distance: 42.2
click at [588, 515] on button "button" at bounding box center [602, 539] width 115 height 65
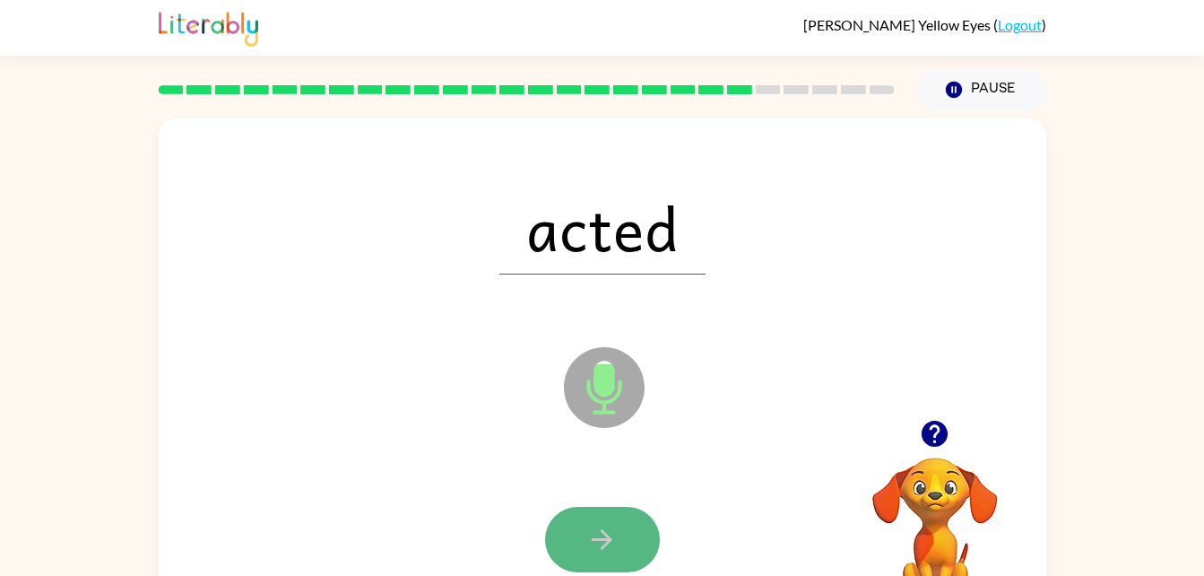
click at [612, 533] on icon "button" at bounding box center [601, 539] width 31 height 31
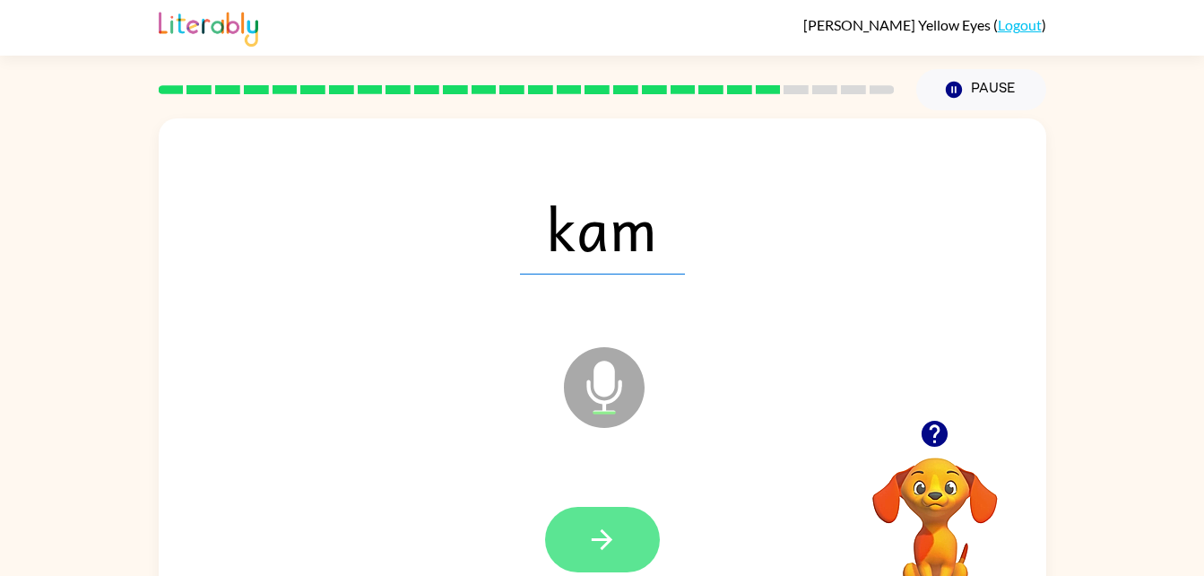
click at [613, 538] on icon "button" at bounding box center [601, 539] width 31 height 31
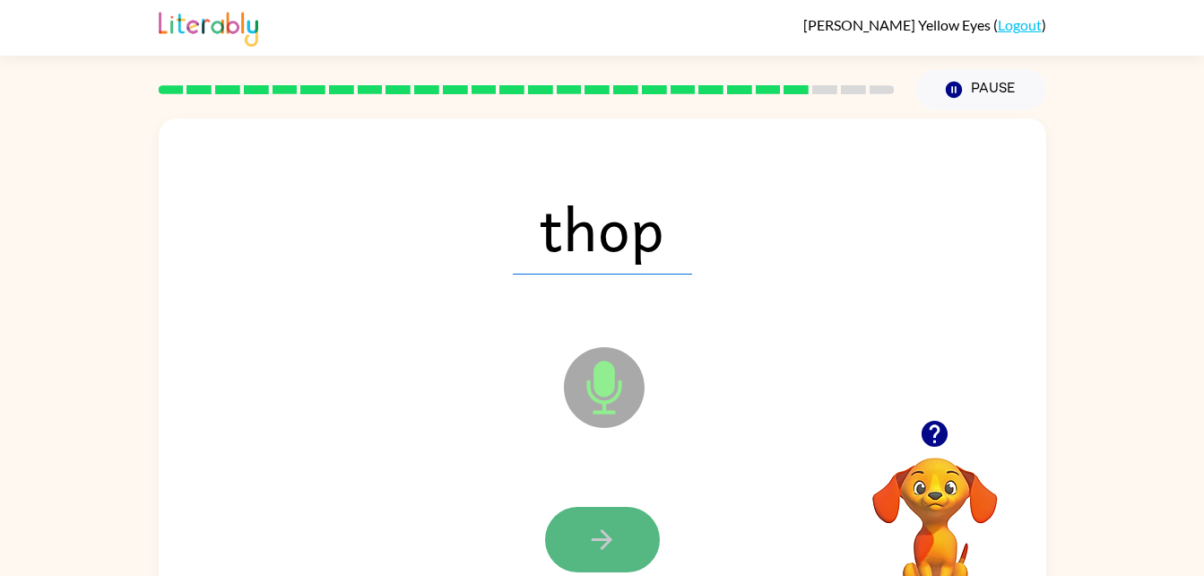
click at [613, 549] on icon "button" at bounding box center [601, 539] width 31 height 31
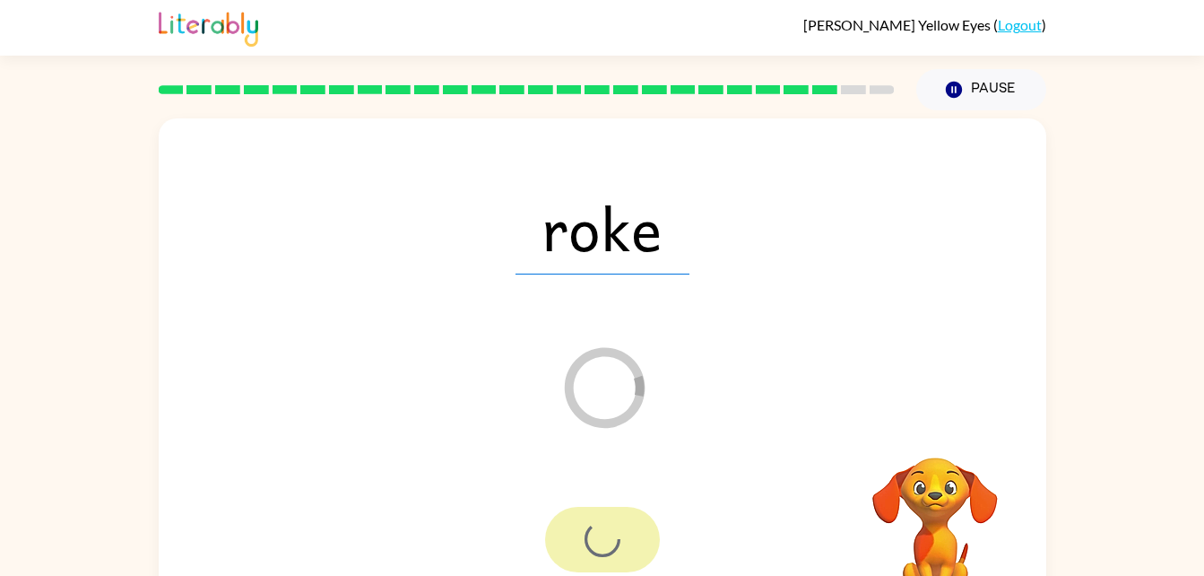
click at [607, 542] on div at bounding box center [602, 539] width 115 height 65
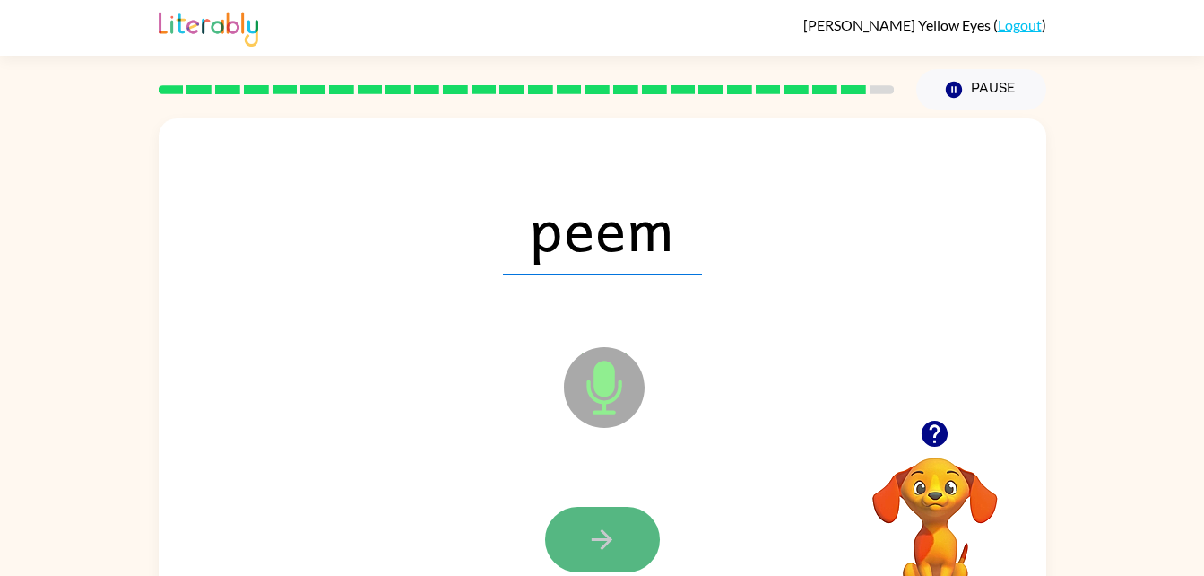
click at [637, 540] on button "button" at bounding box center [602, 539] width 115 height 65
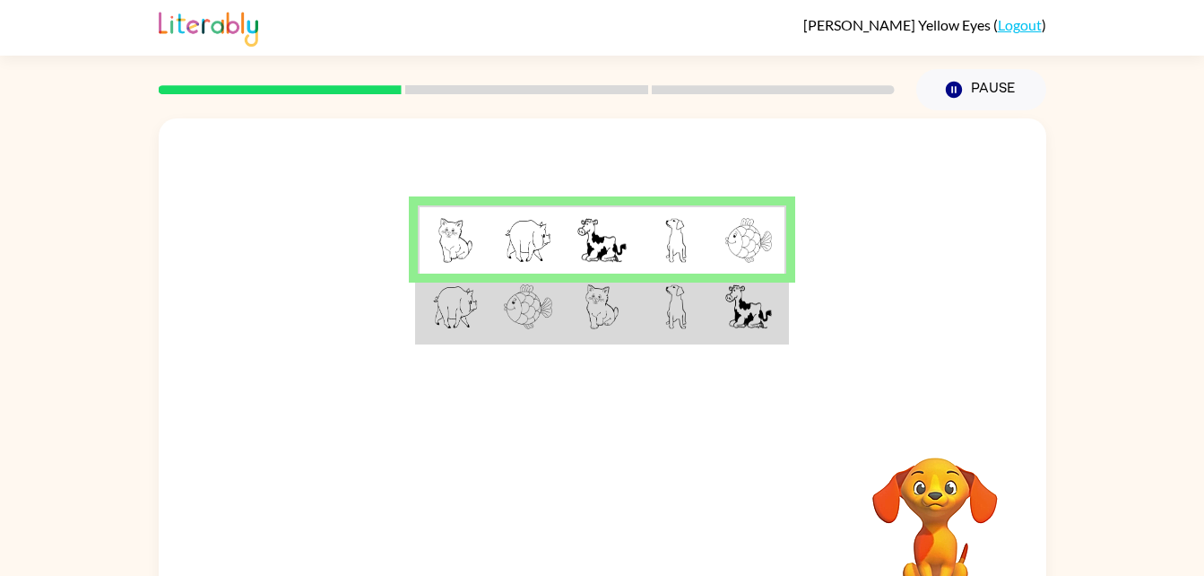
click at [661, 292] on td at bounding box center [676, 307] width 74 height 69
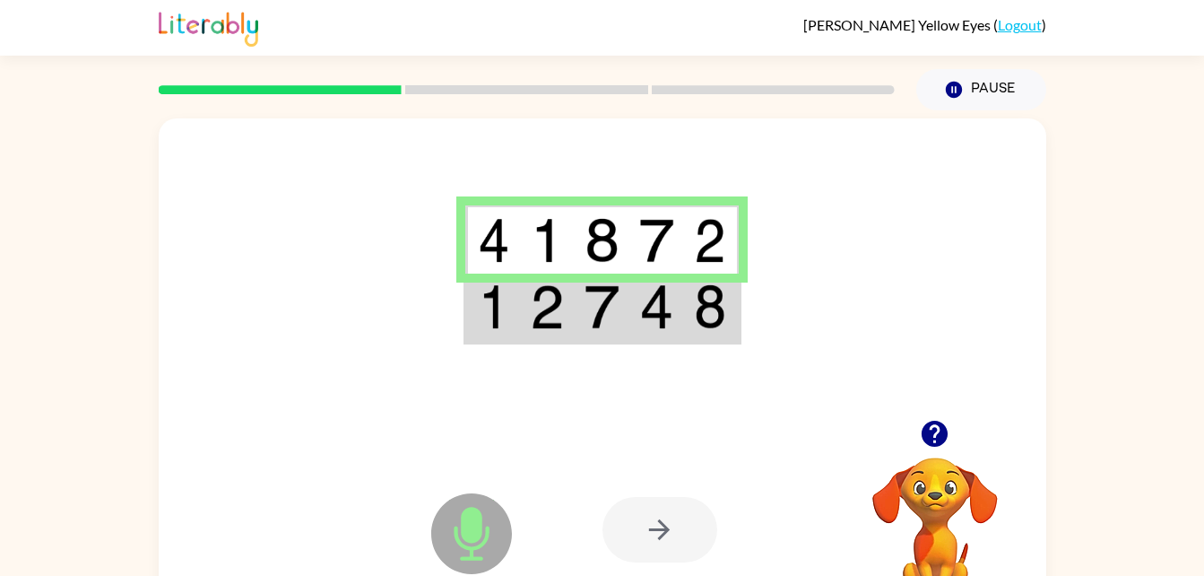
click at [585, 302] on img at bounding box center [602, 306] width 34 height 45
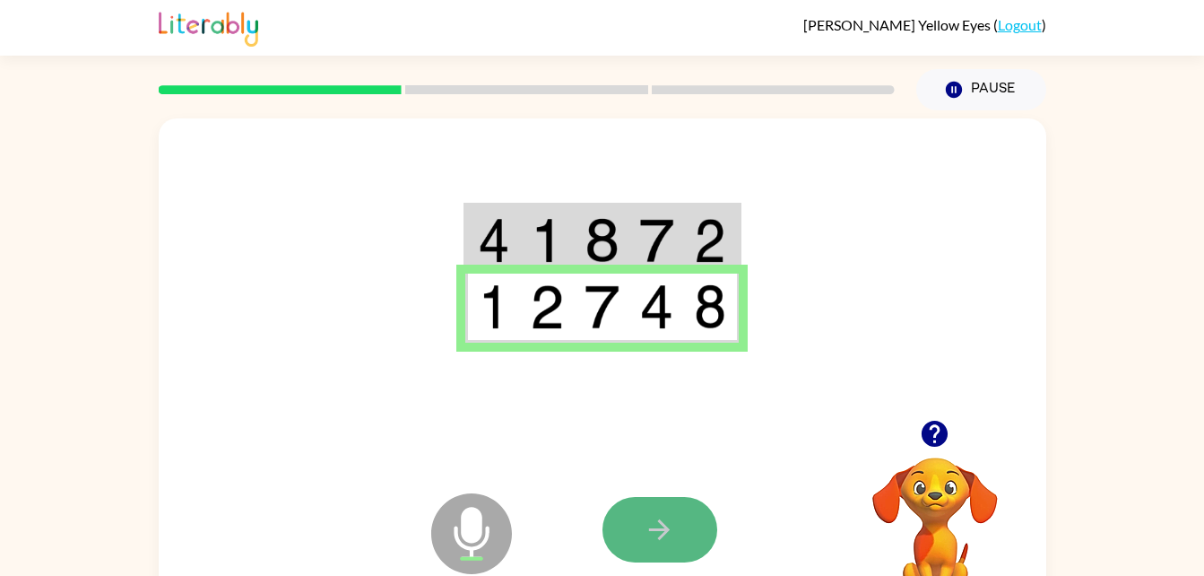
click at [646, 498] on button "button" at bounding box center [660, 529] width 115 height 65
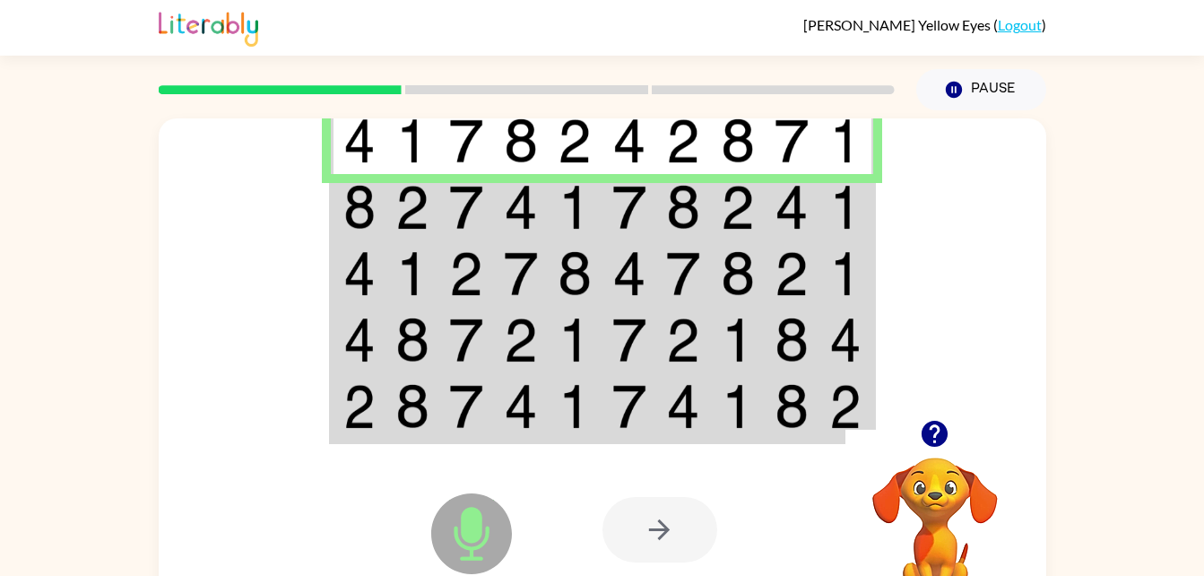
click at [582, 164] on td at bounding box center [575, 140] width 55 height 69
click at [407, 200] on img at bounding box center [412, 207] width 34 height 45
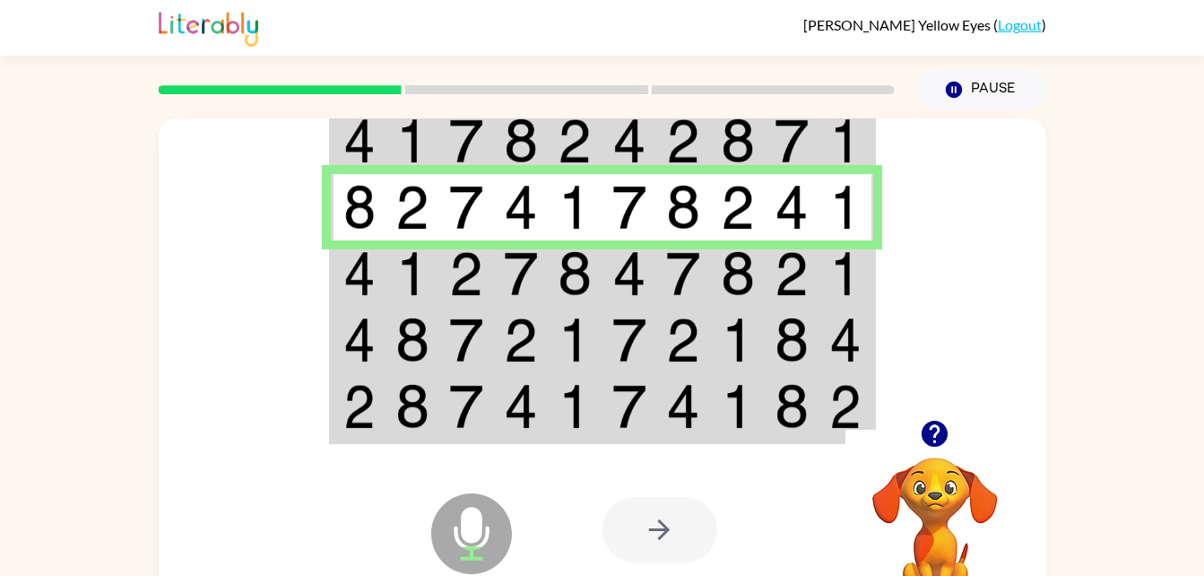
click at [716, 281] on td at bounding box center [738, 273] width 55 height 66
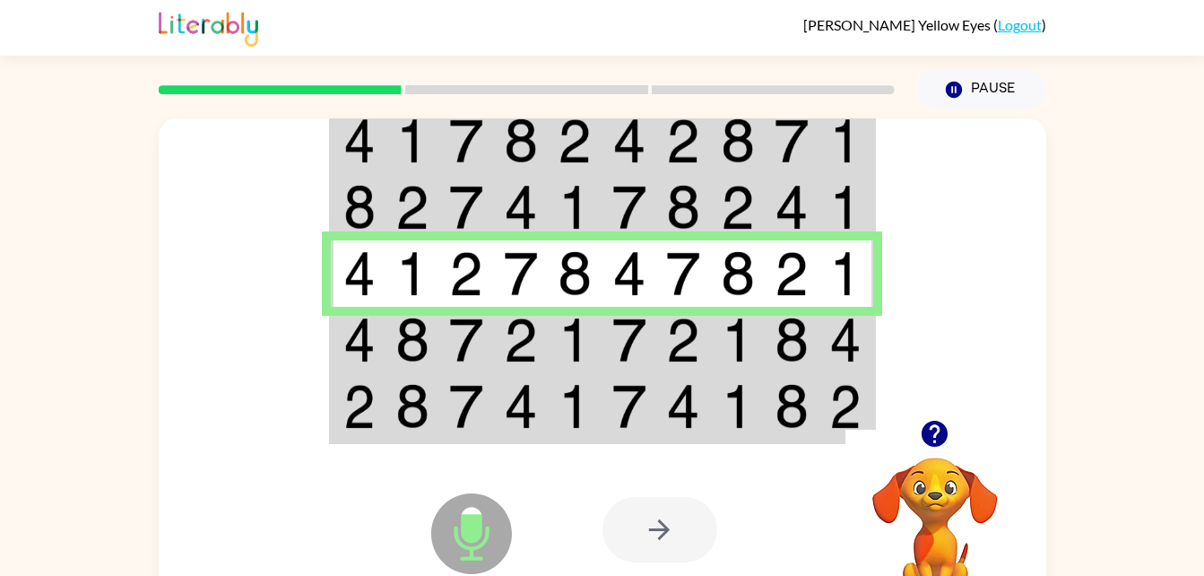
click at [397, 339] on img at bounding box center [412, 339] width 34 height 45
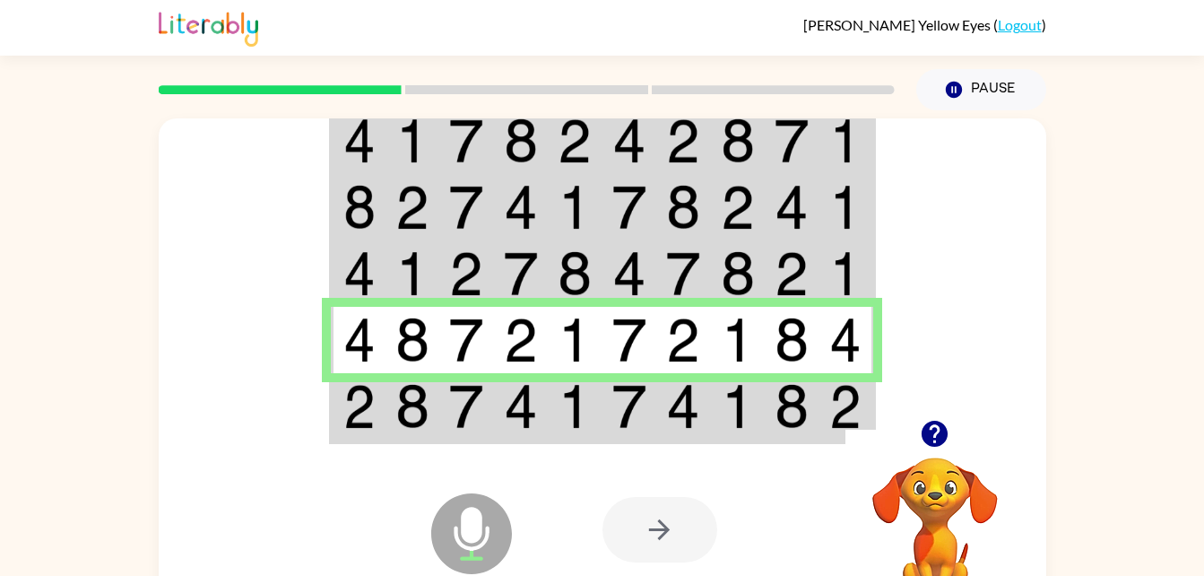
click at [407, 412] on img at bounding box center [412, 406] width 34 height 45
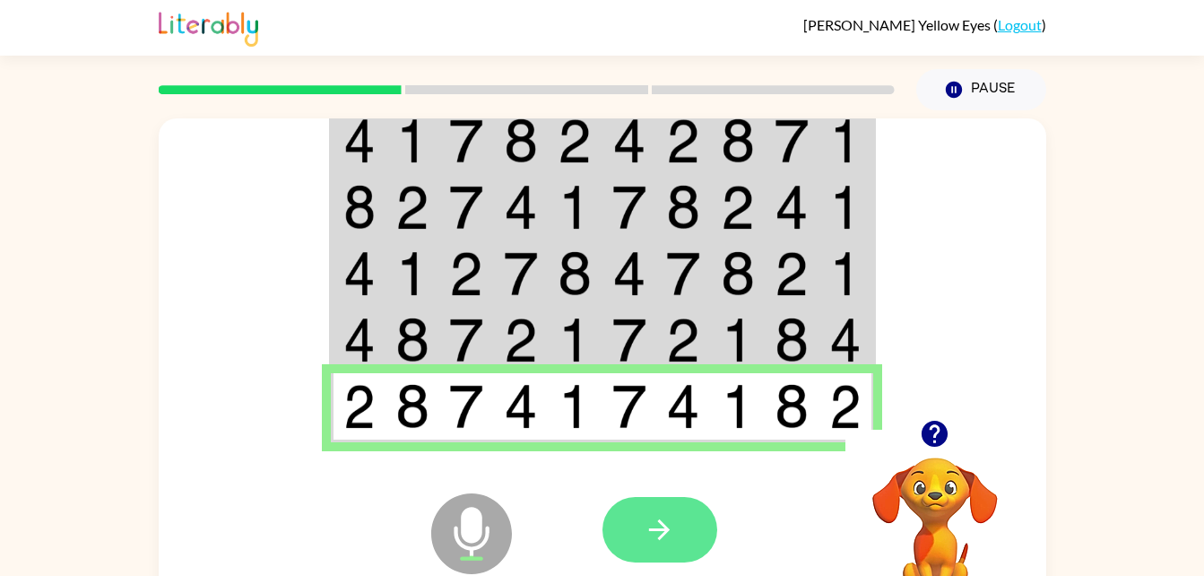
click at [661, 542] on icon "button" at bounding box center [659, 529] width 31 height 31
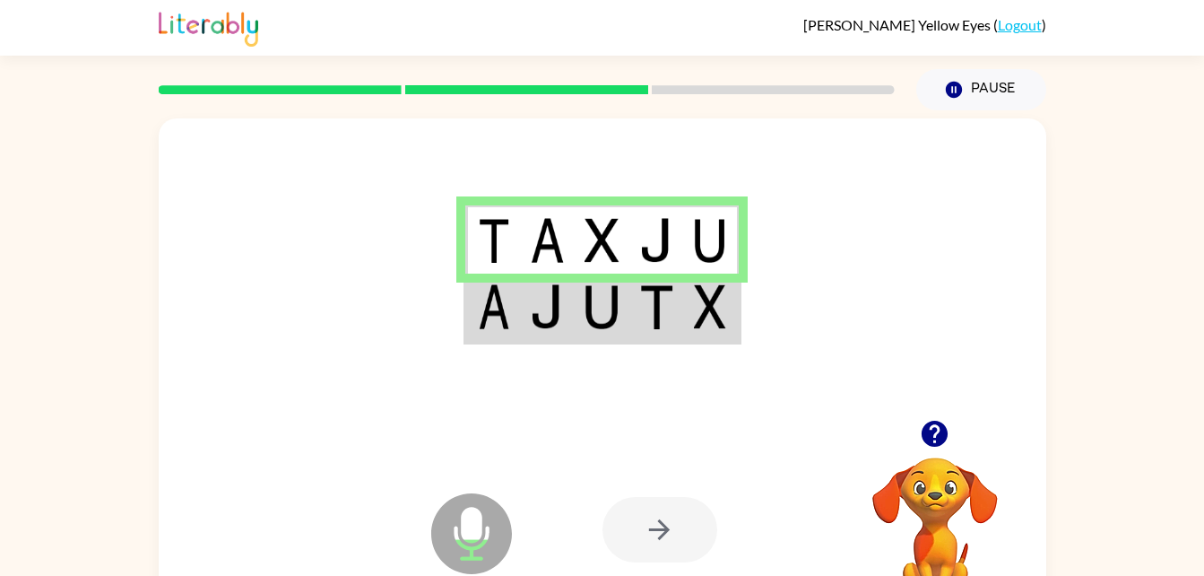
click at [596, 334] on td at bounding box center [602, 307] width 55 height 69
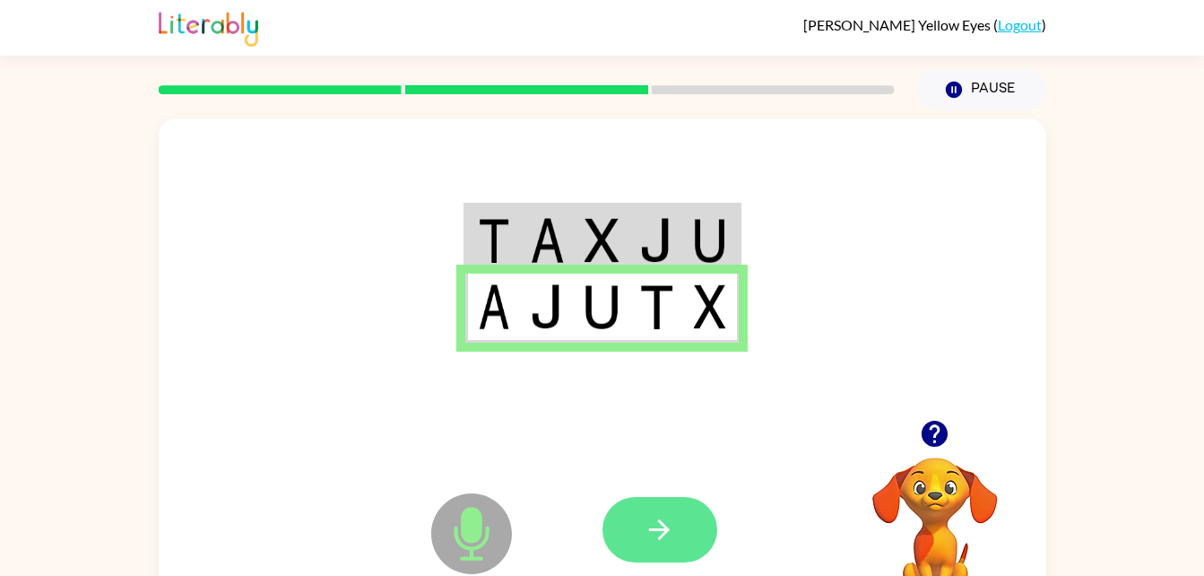
click at [646, 537] on icon "button" at bounding box center [659, 529] width 31 height 31
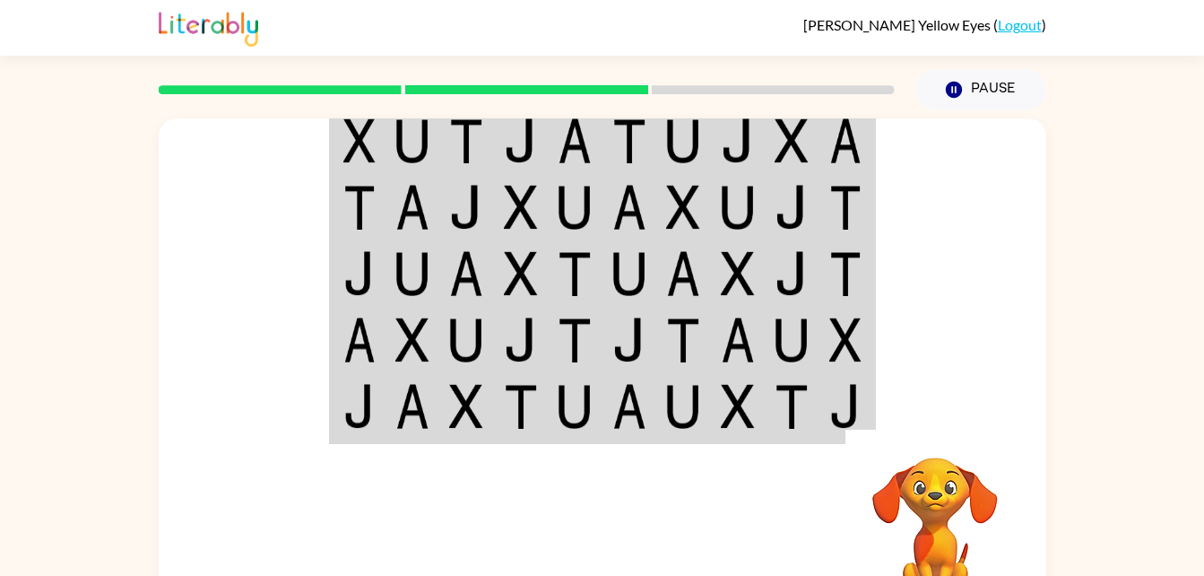
drag, startPoint x: 795, startPoint y: 438, endPoint x: 5, endPoint y: 539, distance: 796.4
click at [0, 530] on html "[PERSON_NAME] Yellow Eyes ( Logout ) Pause Pause Your browser must support play…" at bounding box center [602, 315] width 1204 height 630
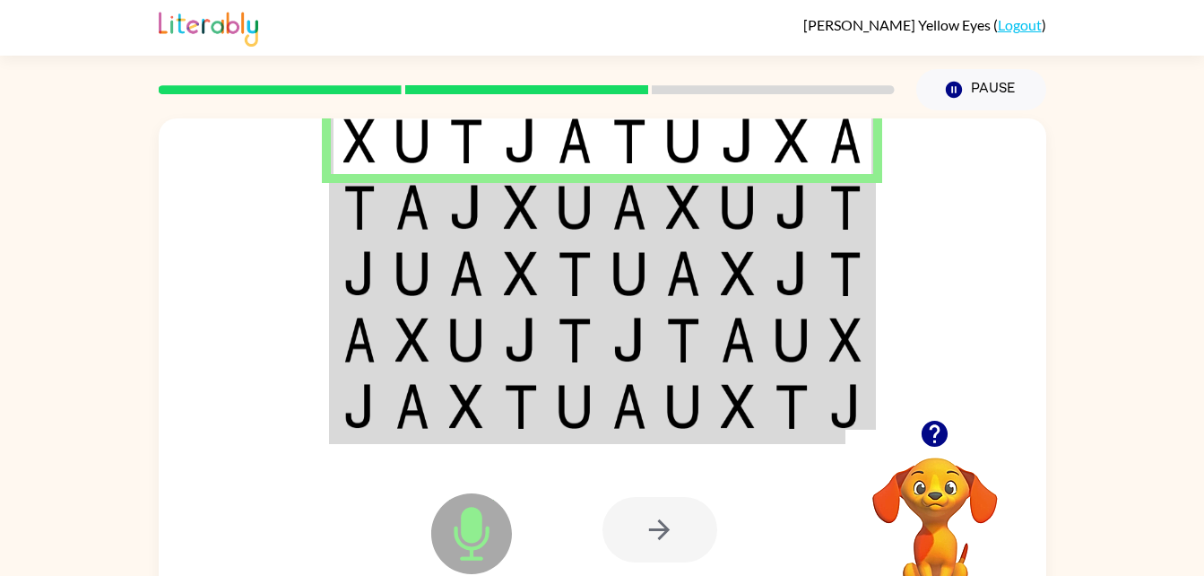
click at [664, 192] on td at bounding box center [683, 207] width 55 height 66
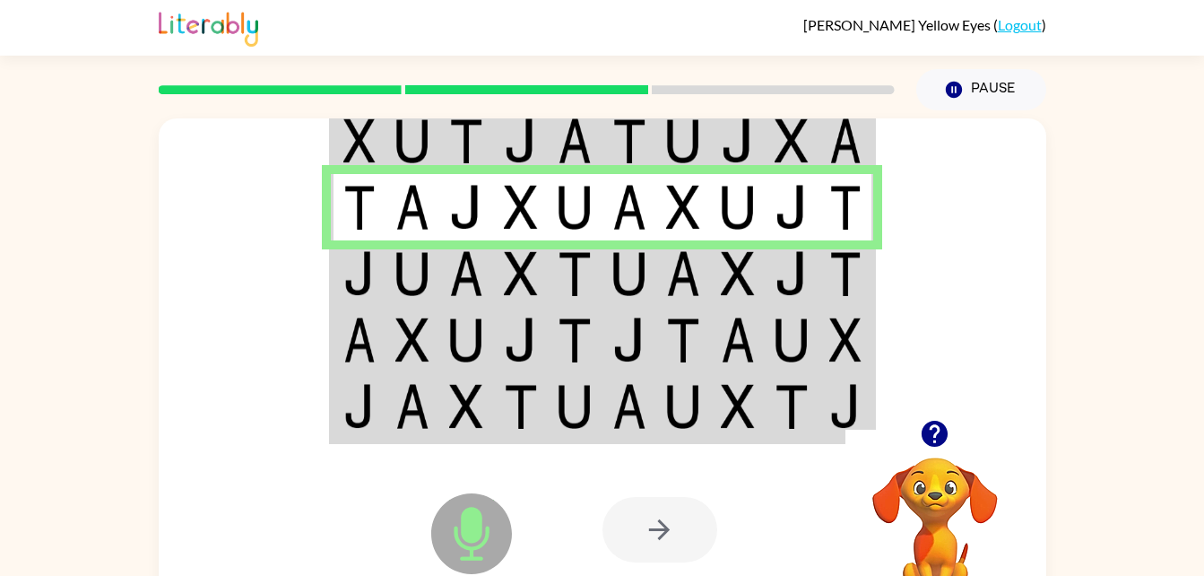
click at [399, 290] on img at bounding box center [412, 273] width 34 height 45
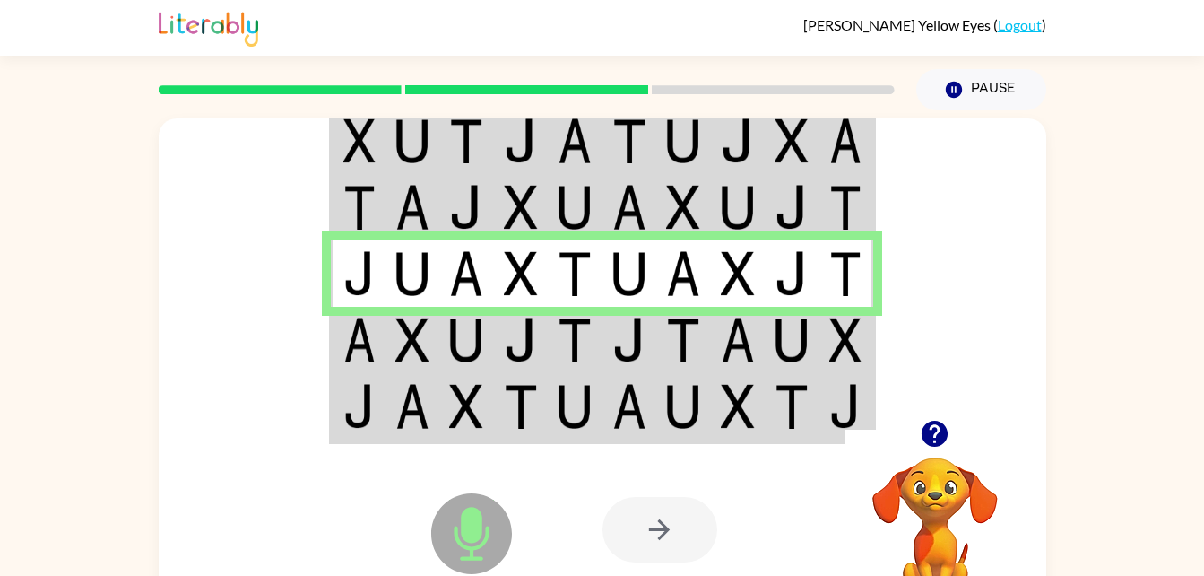
click at [519, 355] on img at bounding box center [521, 339] width 34 height 45
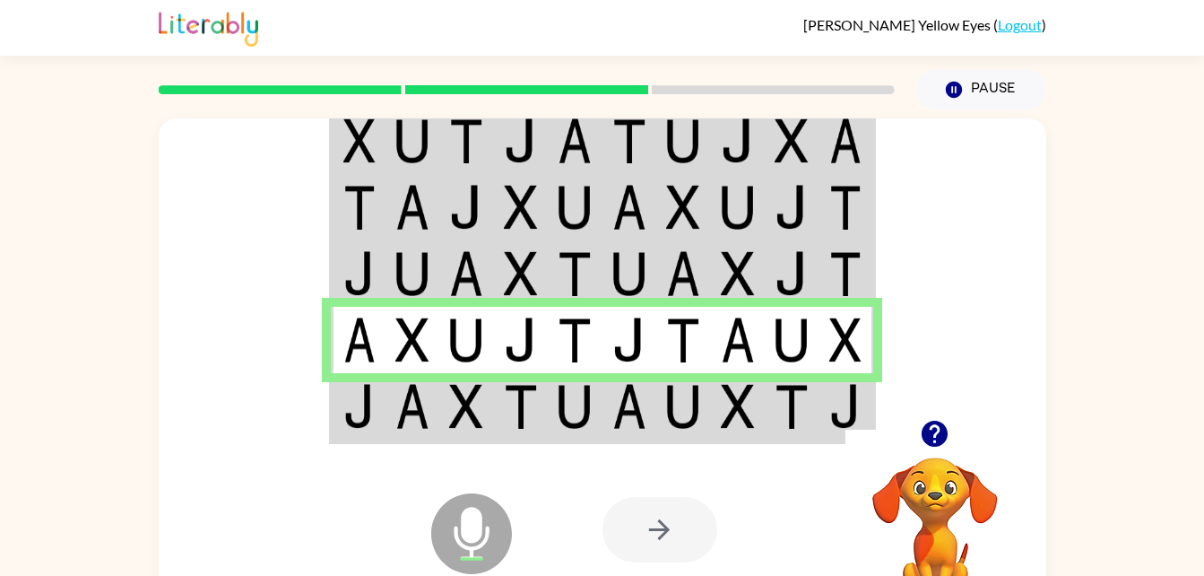
click at [603, 422] on td at bounding box center [630, 407] width 55 height 69
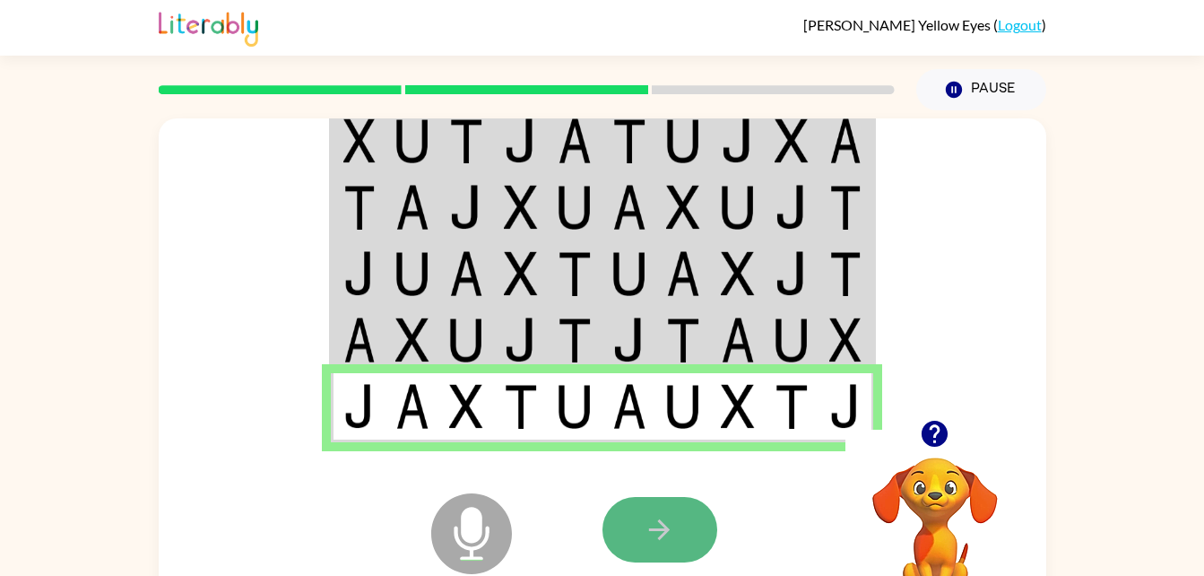
click at [679, 507] on button "button" at bounding box center [660, 529] width 115 height 65
